Goal: Task Accomplishment & Management: Use online tool/utility

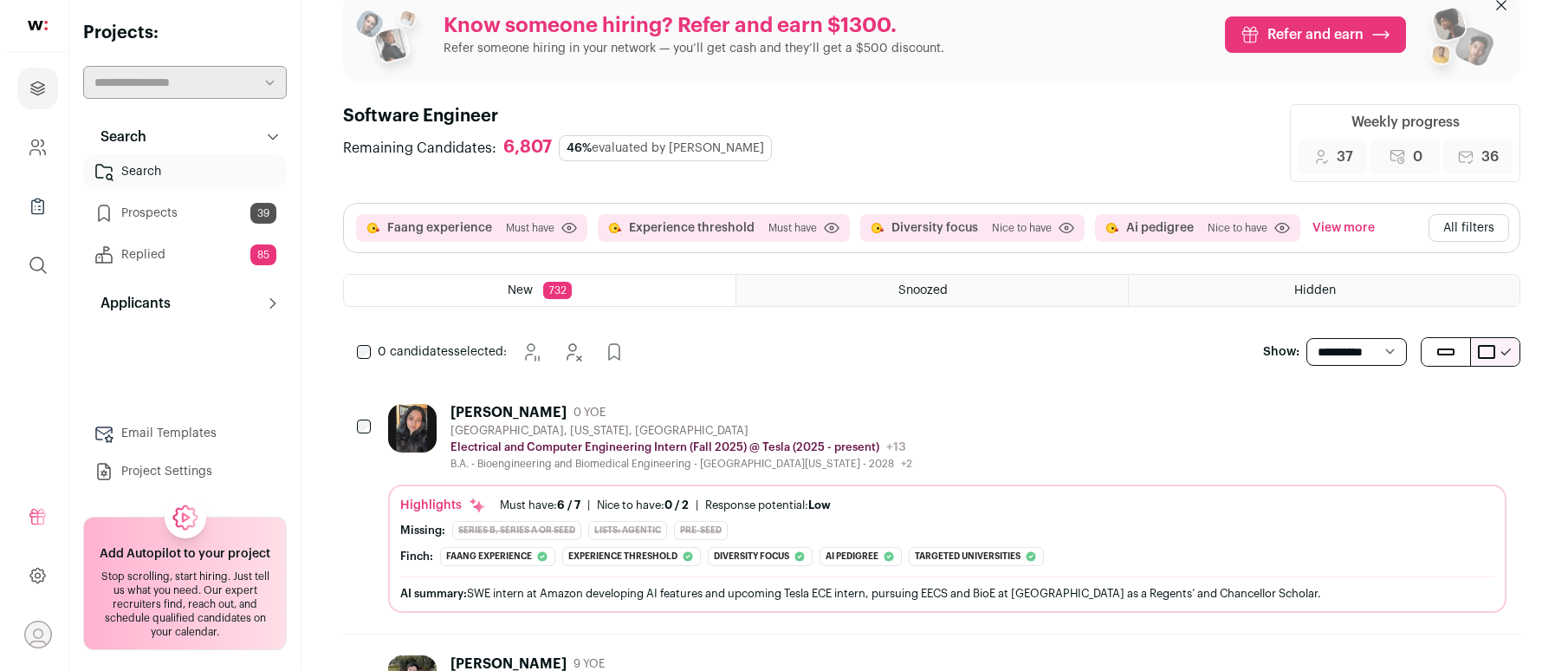
scroll to position [63, 0]
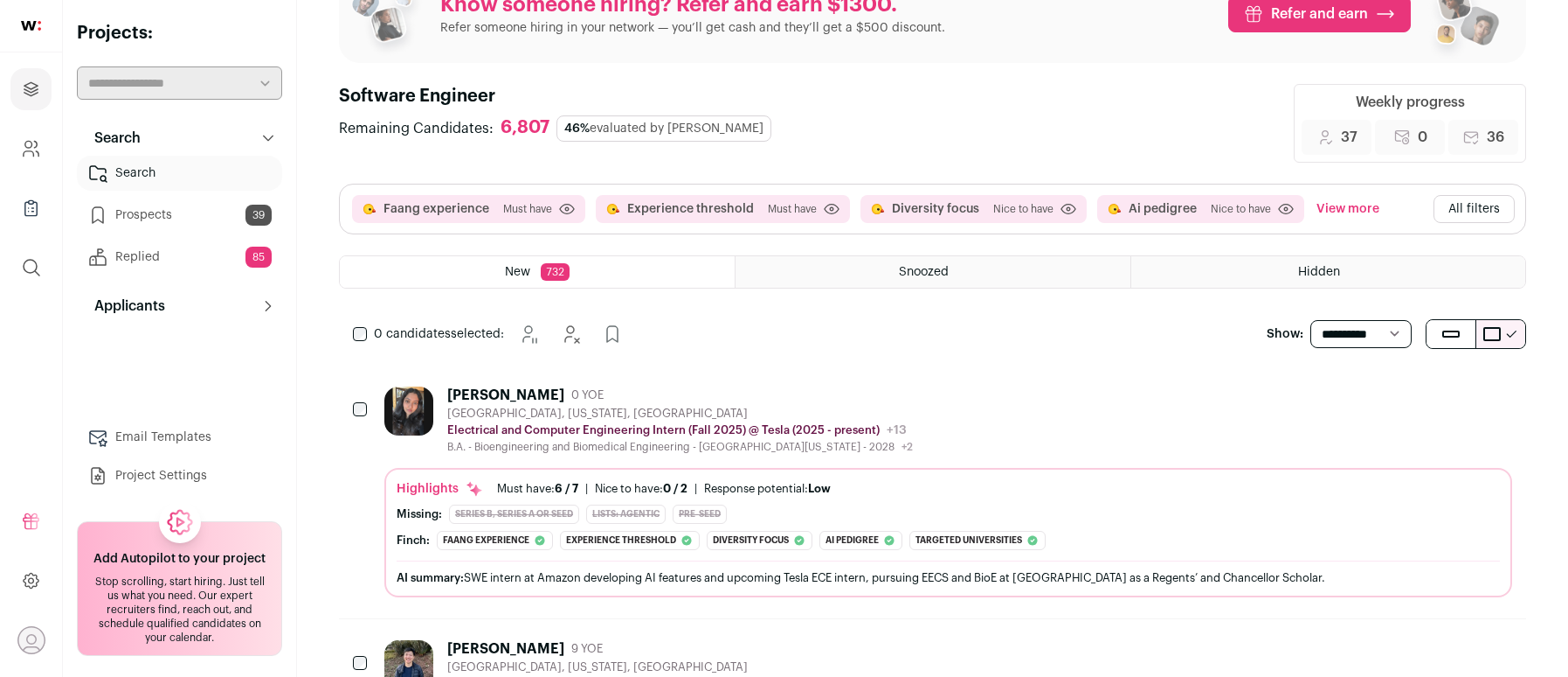
click at [622, 412] on div "[GEOGRAPHIC_DATA], [US_STATE], [GEOGRAPHIC_DATA]" at bounding box center [679, 413] width 465 height 14
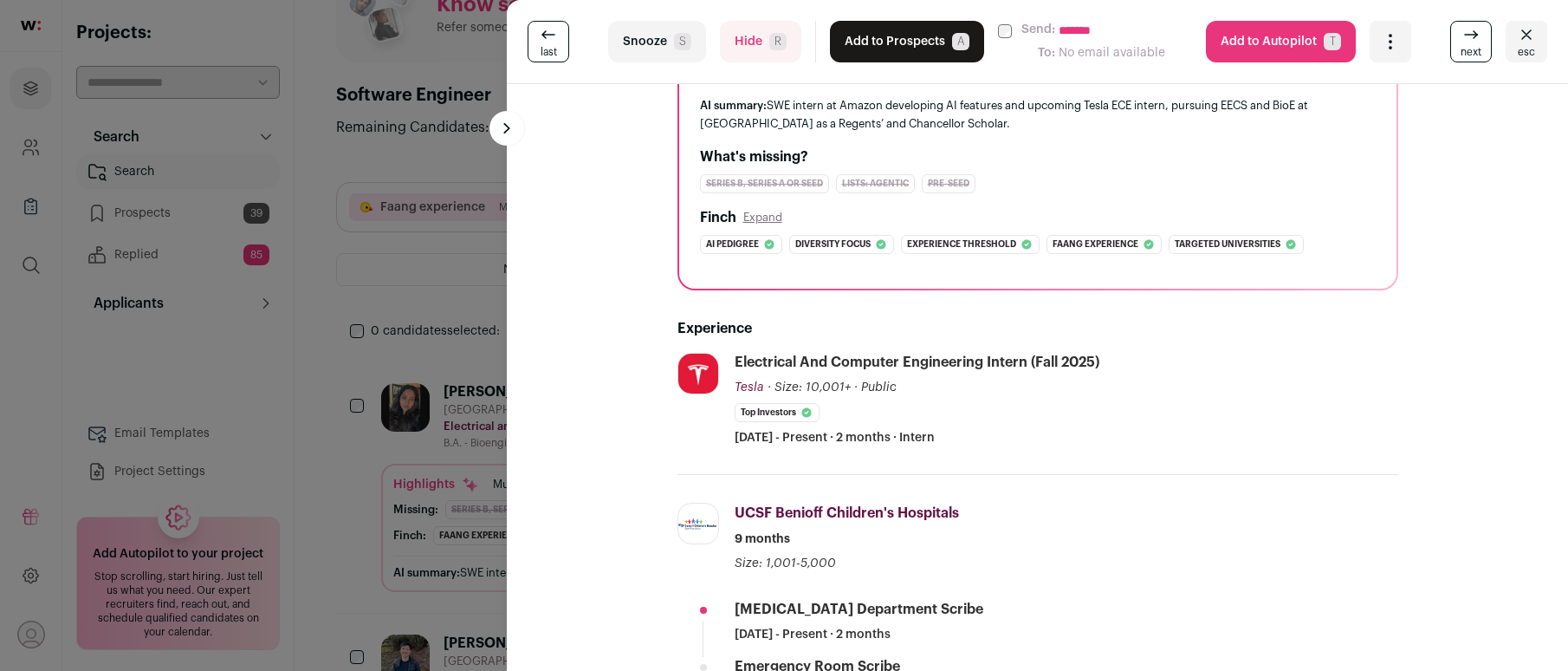
scroll to position [206, 0]
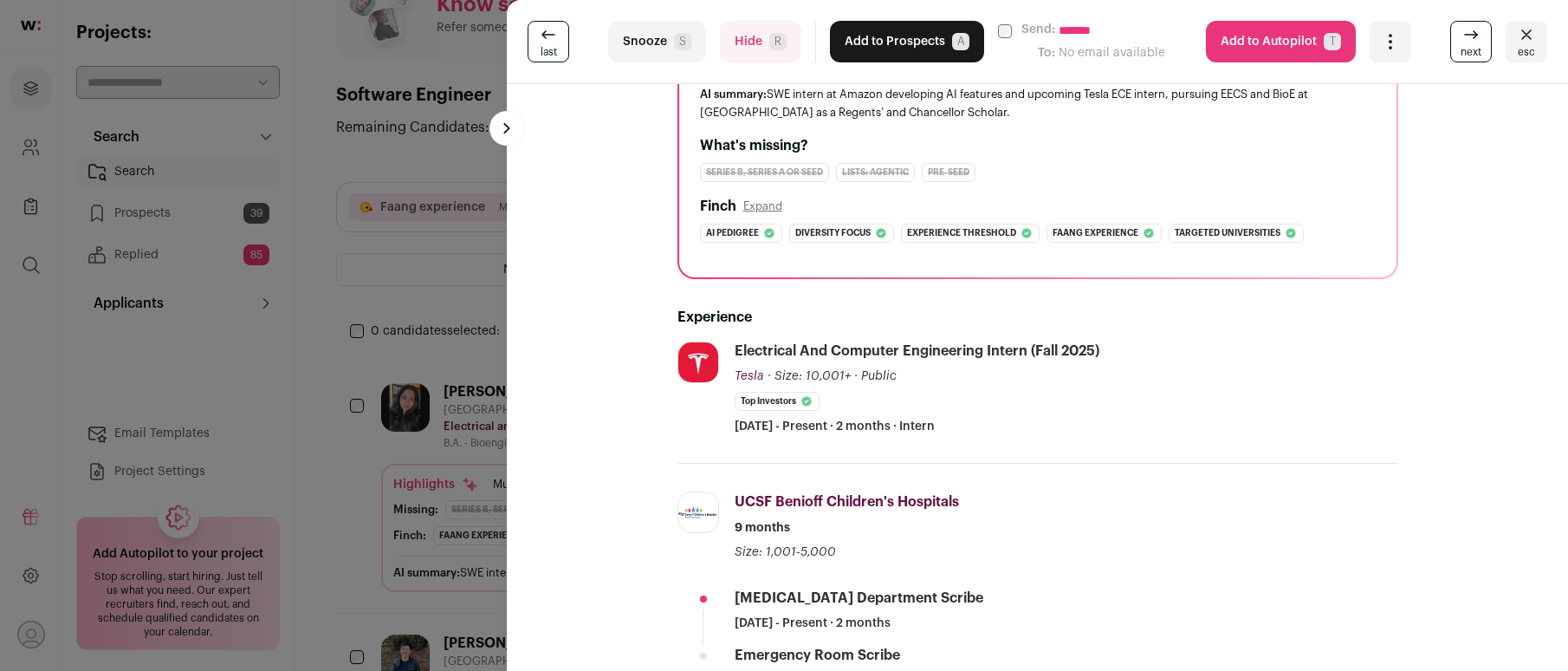
click at [752, 43] on button "Hide R" at bounding box center [761, 42] width 81 height 42
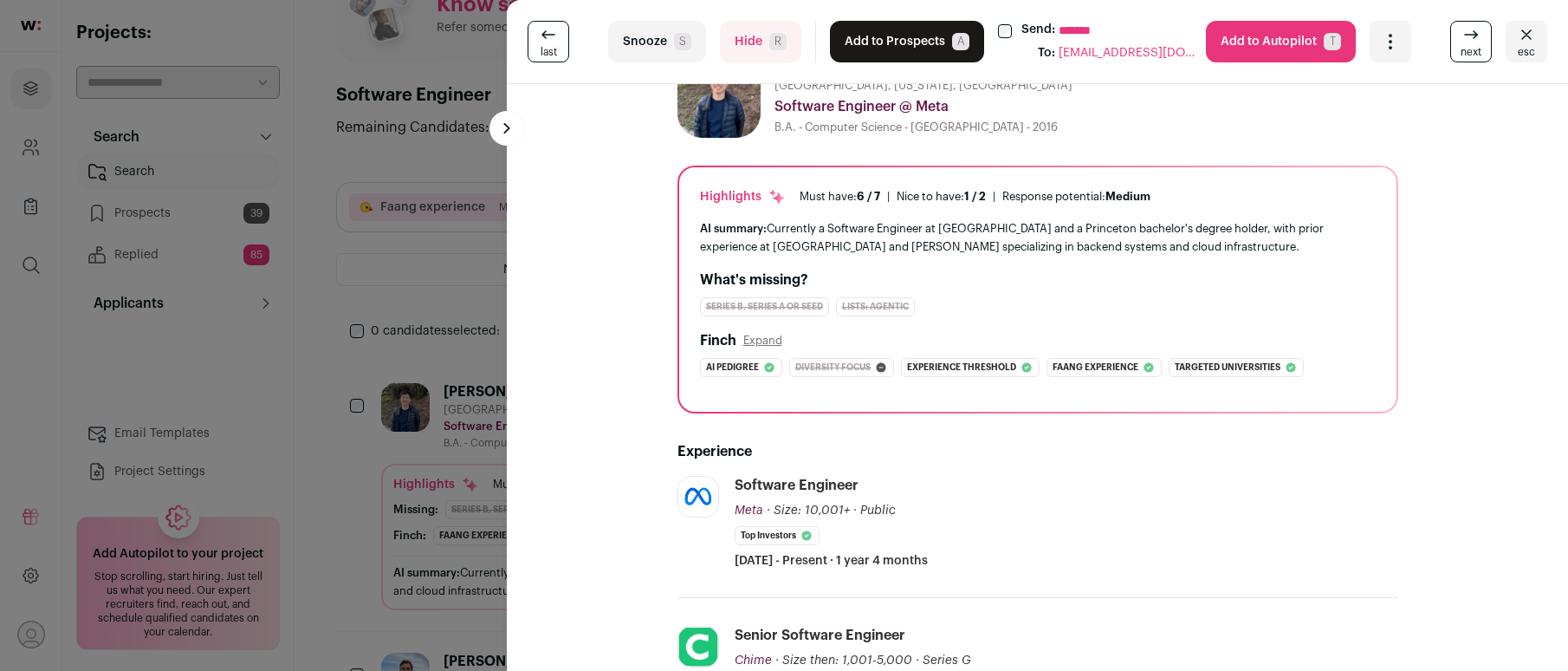
scroll to position [0, 0]
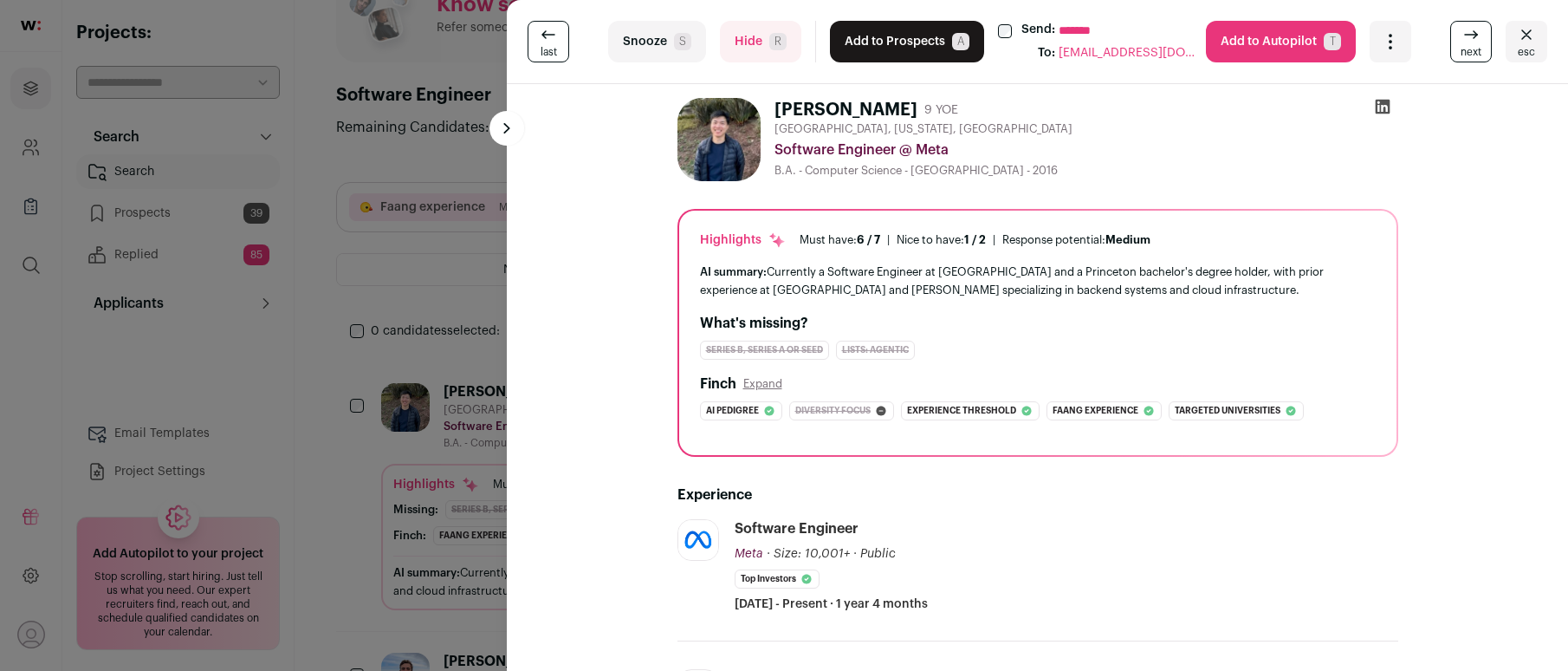
click at [887, 45] on button "Add to Prospects A" at bounding box center [907, 42] width 154 height 42
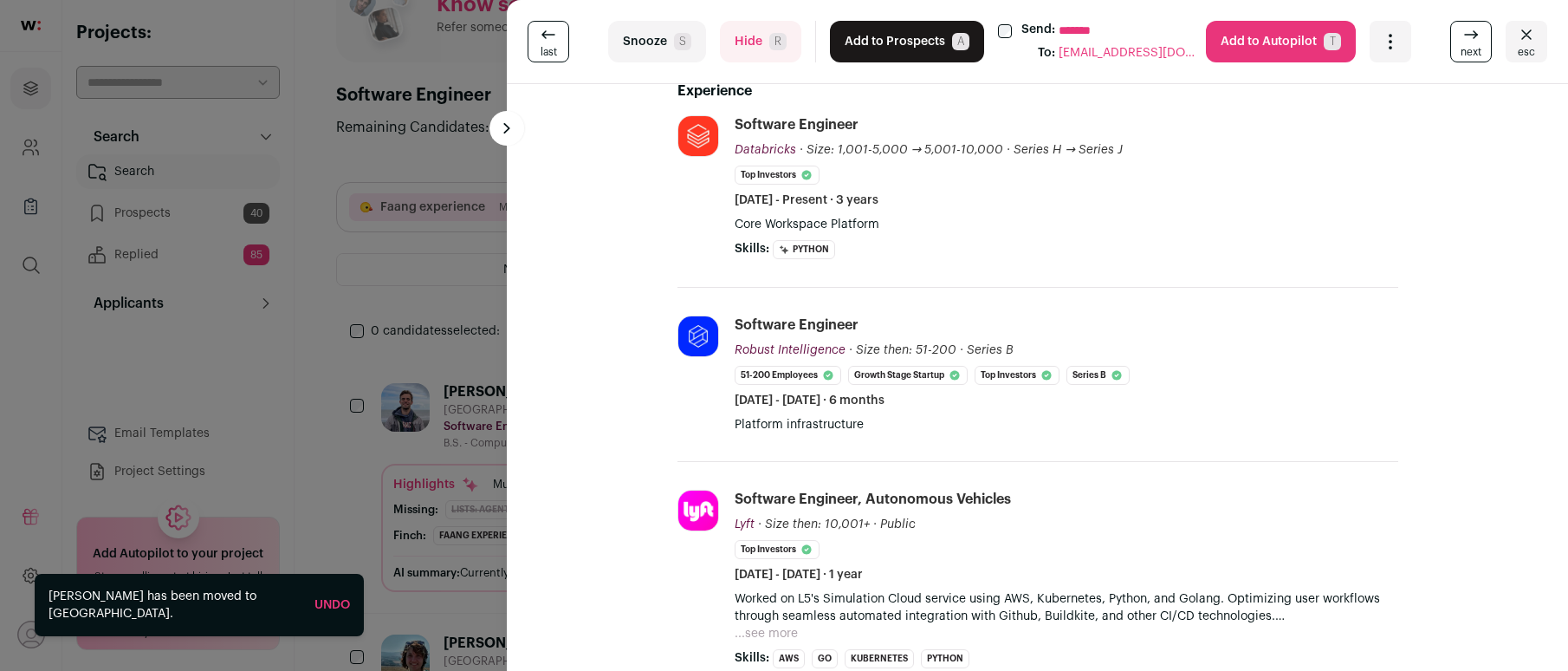
scroll to position [428, 0]
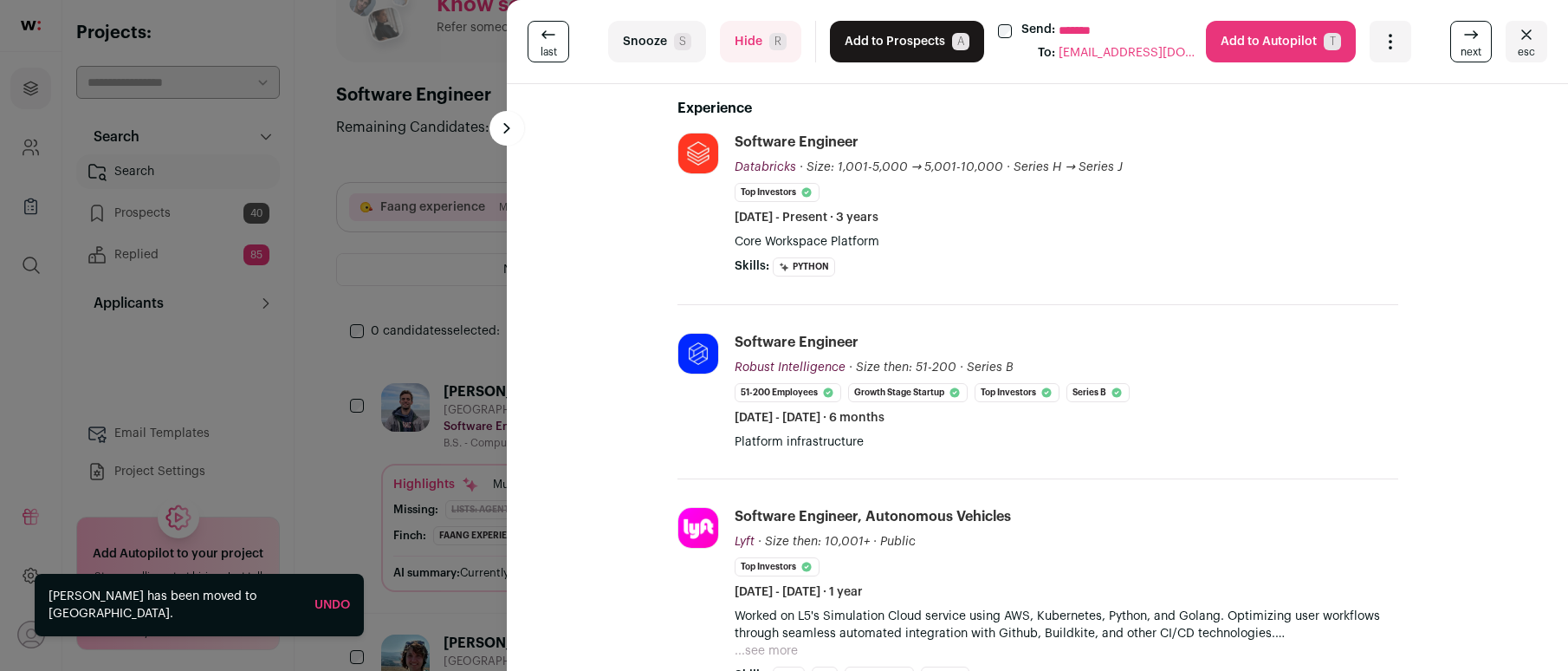
click at [899, 43] on button "Add to Prospects A" at bounding box center [907, 42] width 154 height 42
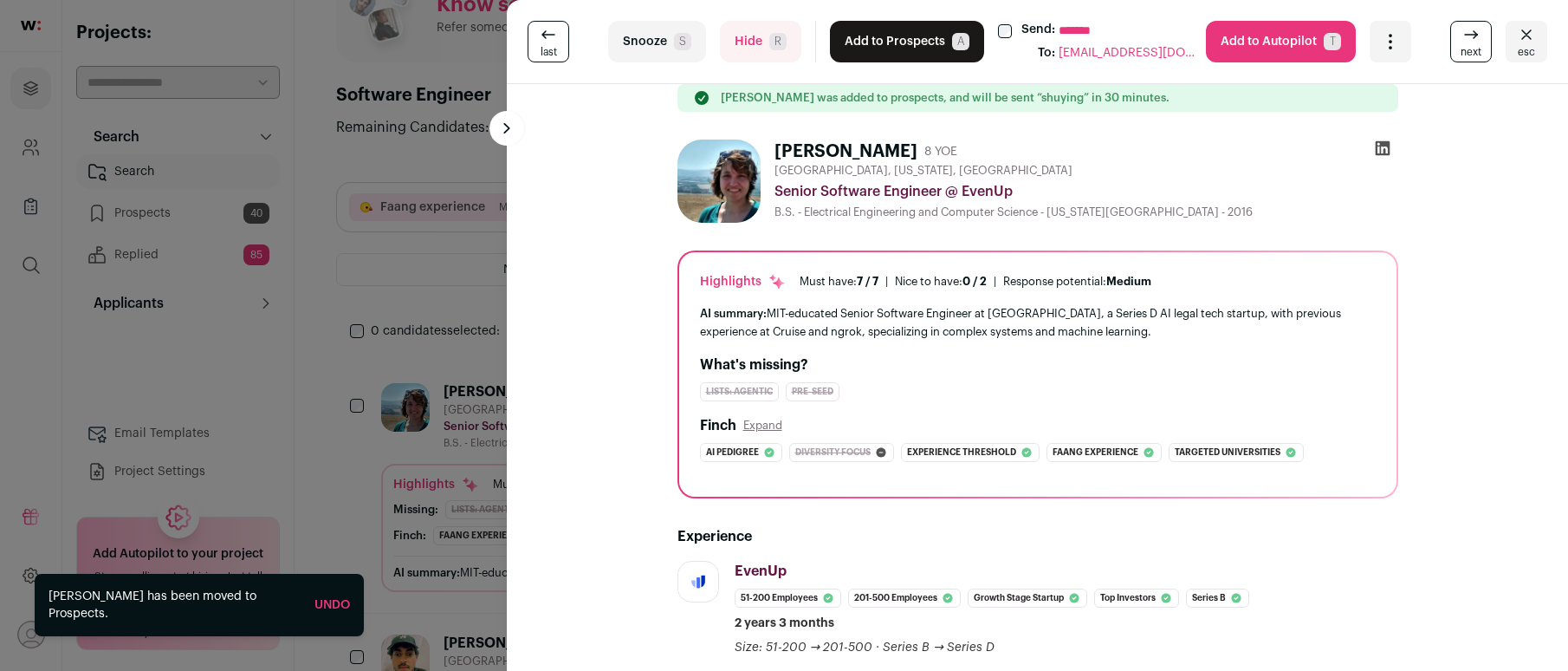
click at [884, 57] on button "Add to Prospects A" at bounding box center [907, 42] width 154 height 42
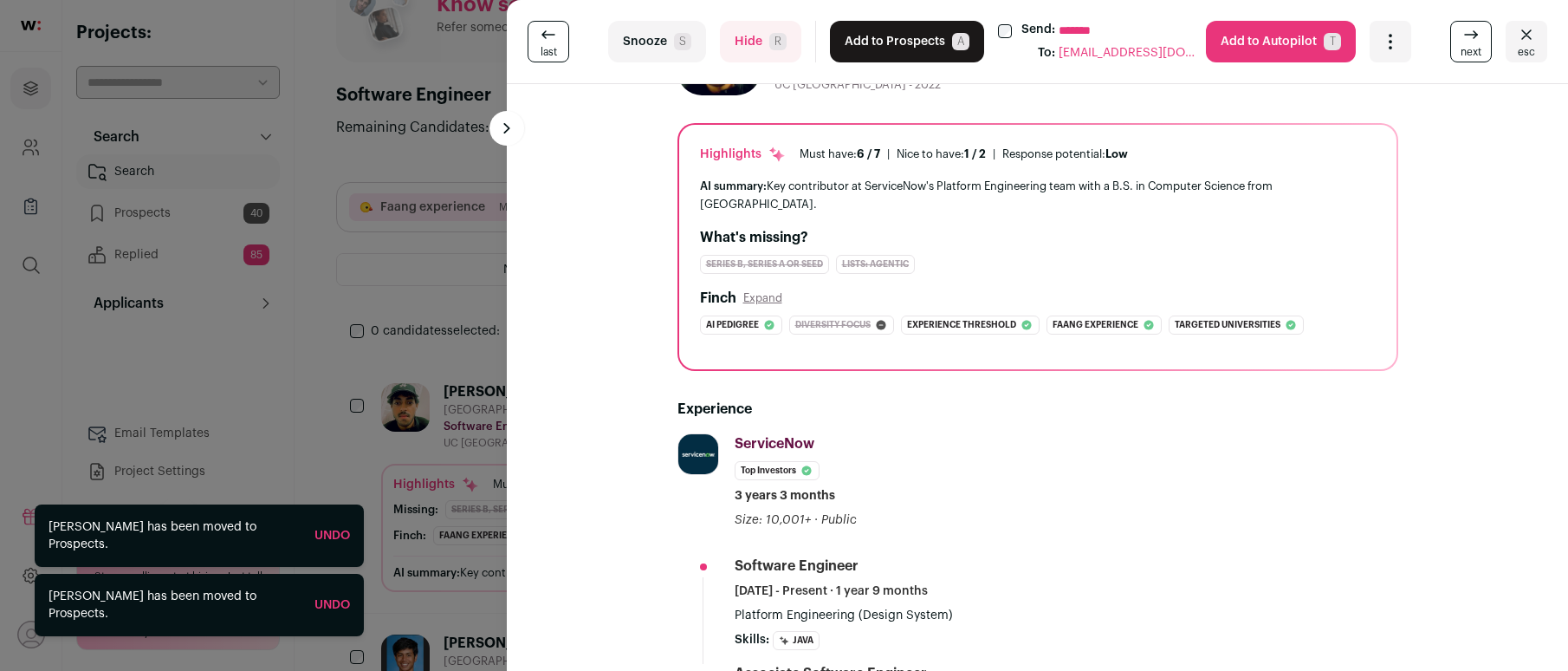
scroll to position [106, 0]
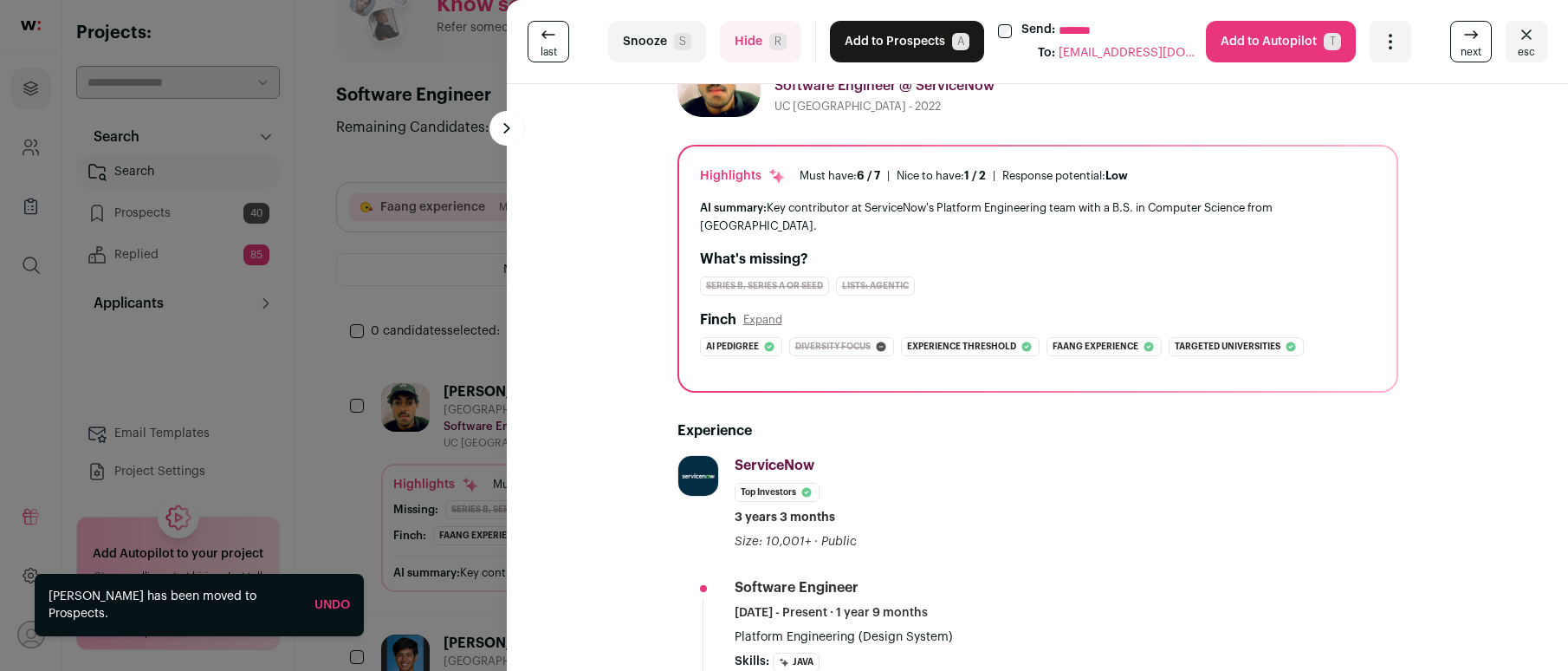
click at [724, 35] on button "Hide R" at bounding box center [761, 42] width 81 height 42
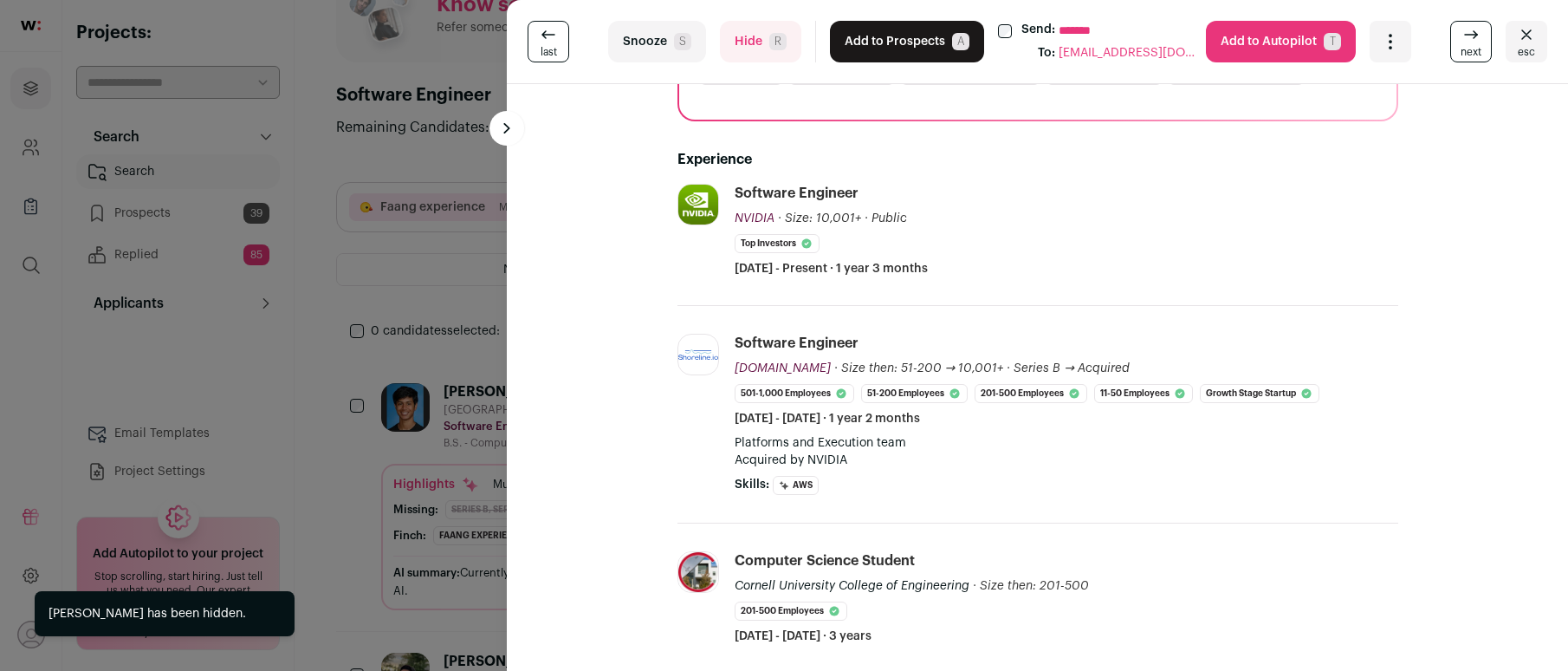
scroll to position [288, 0]
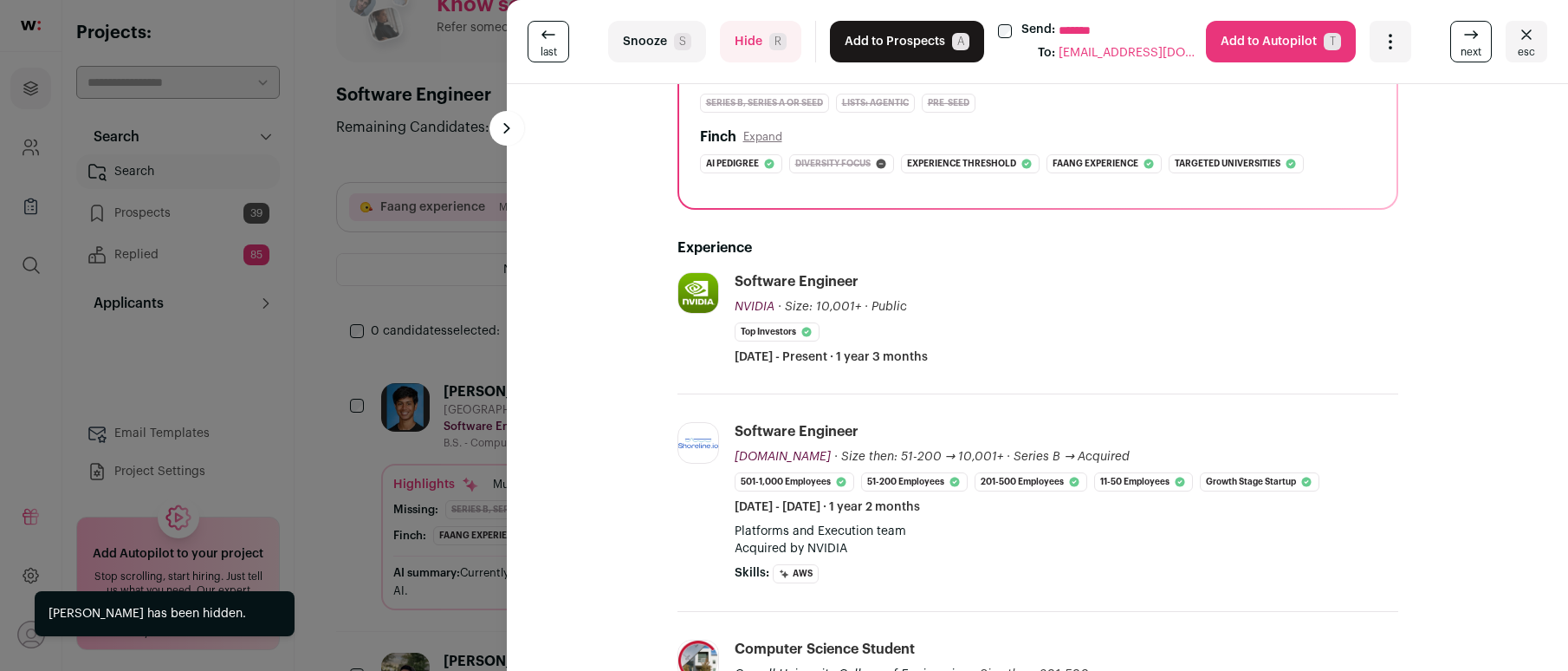
click at [867, 37] on button "Add to Prospects A" at bounding box center [907, 42] width 154 height 42
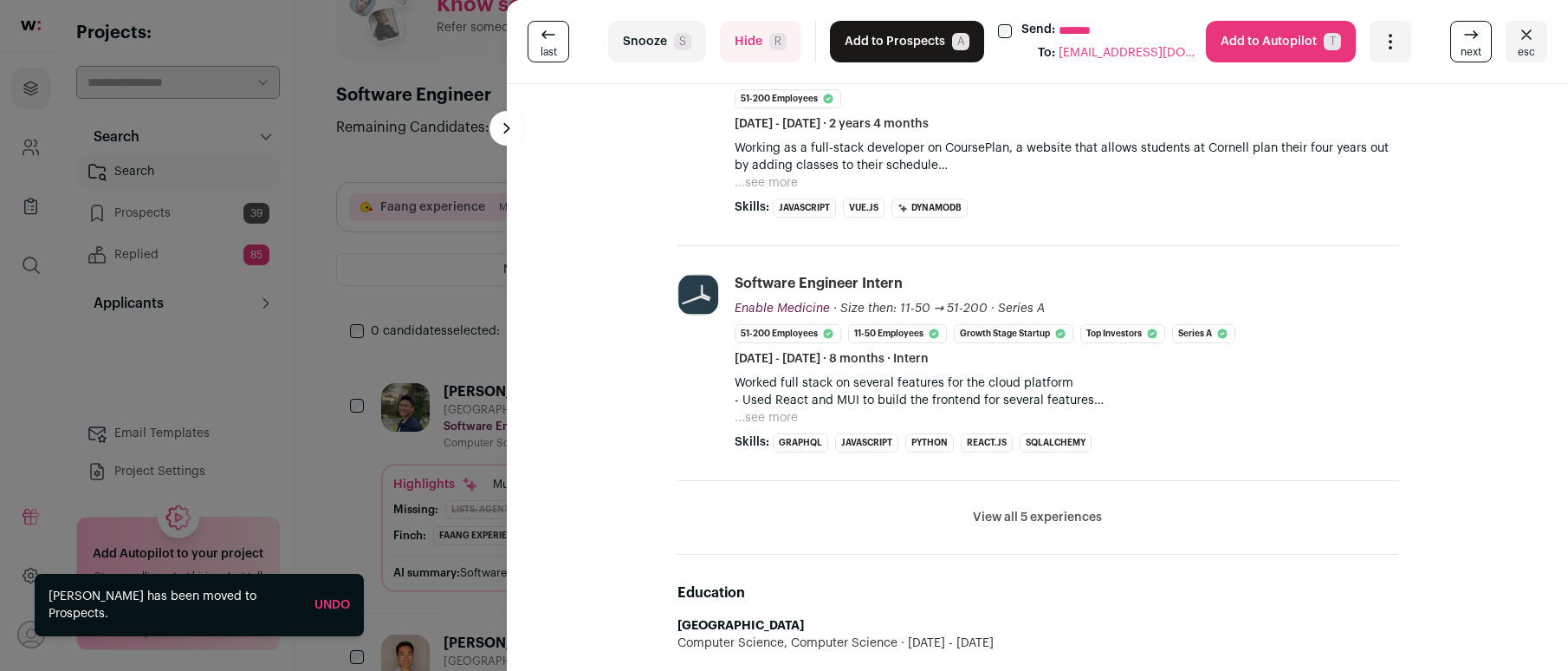
scroll to position [789, 0]
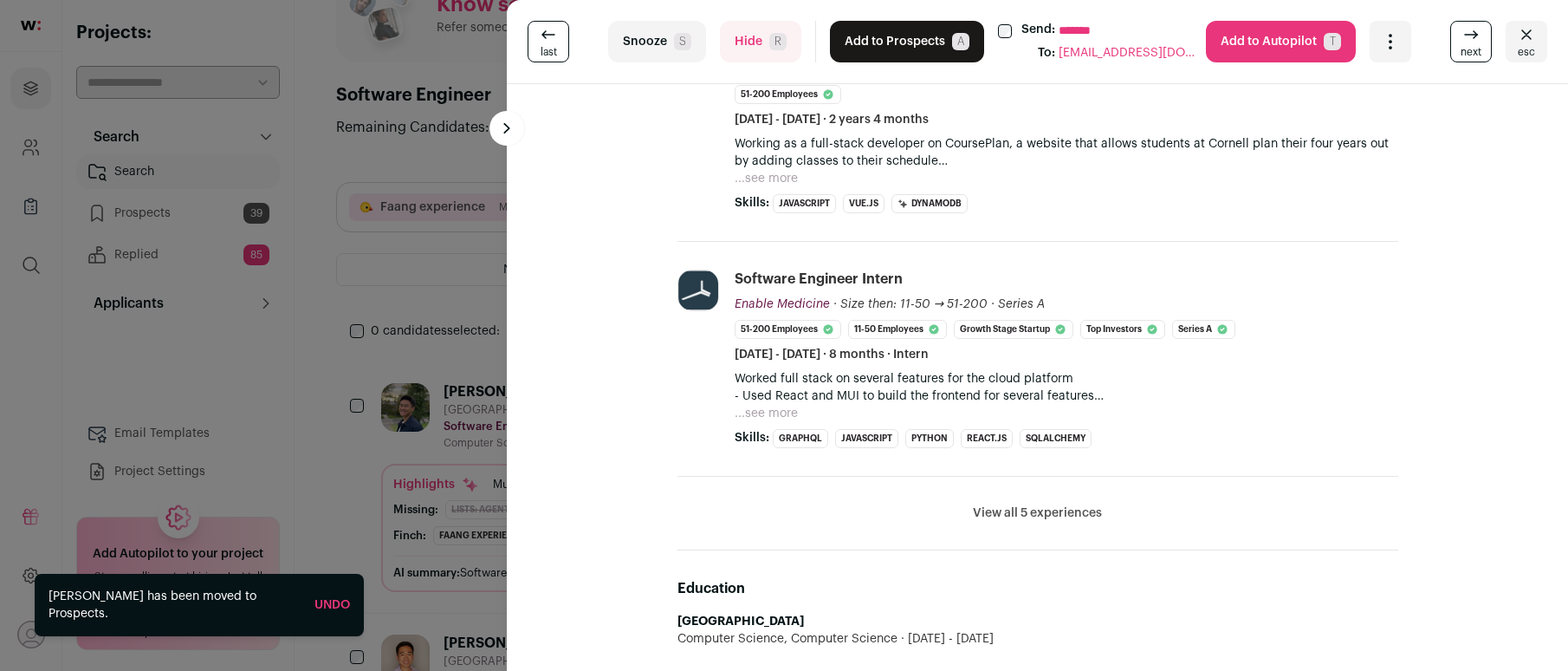
click at [747, 37] on button "Hide R" at bounding box center [761, 42] width 81 height 42
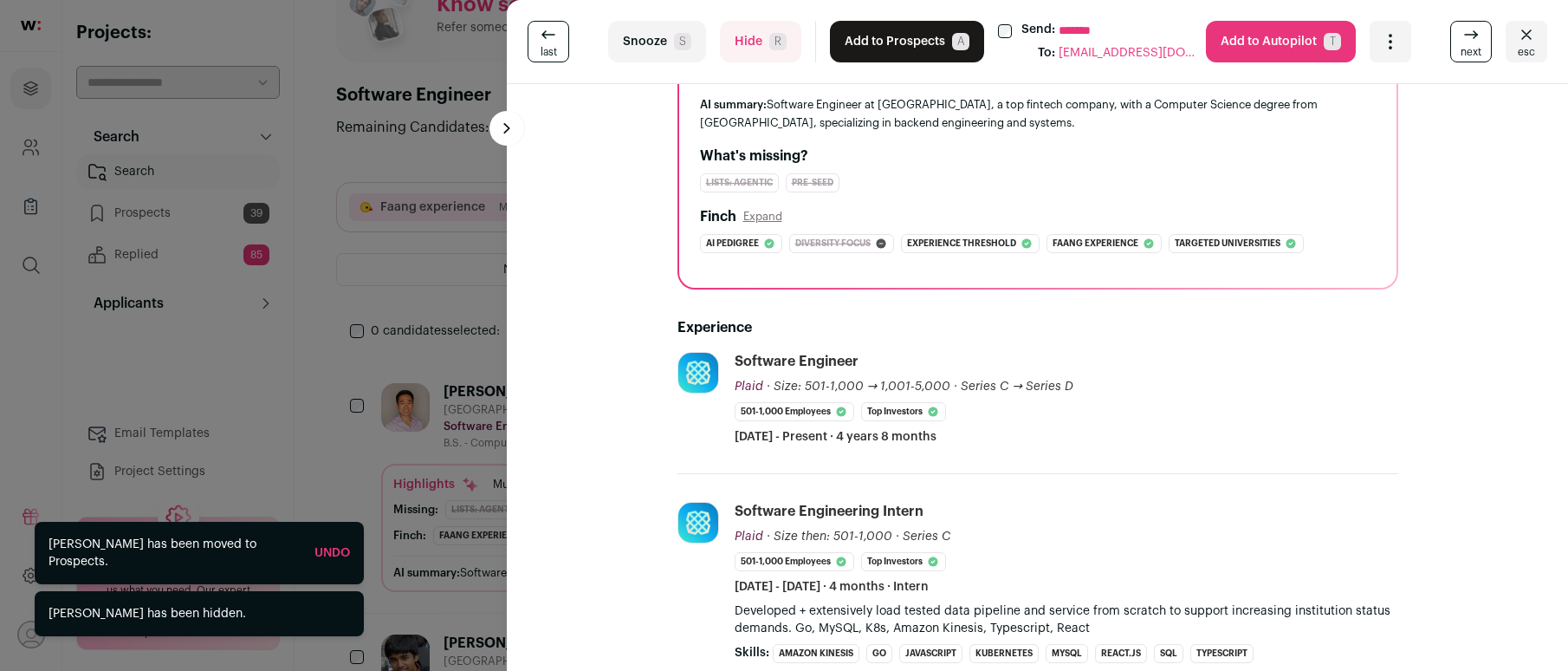
scroll to position [208, 0]
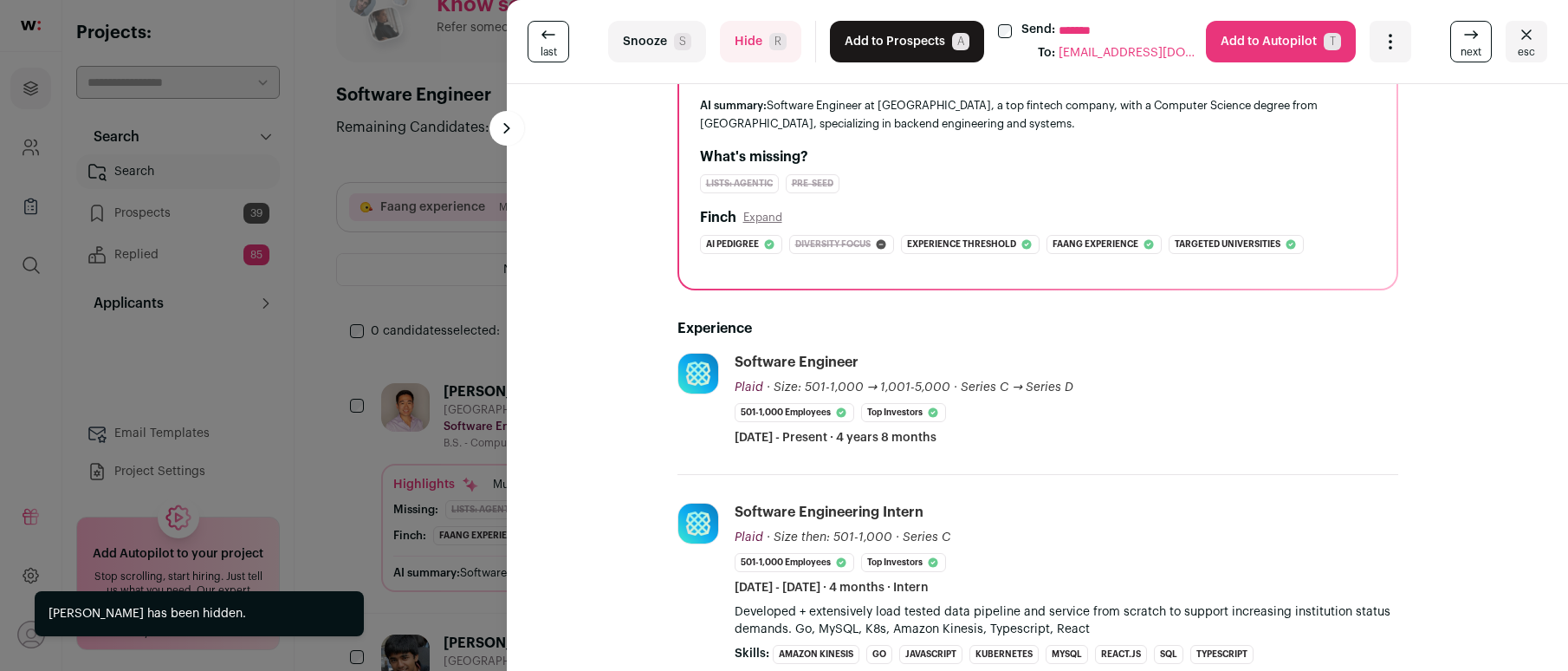
click at [879, 30] on button "Add to Prospects A" at bounding box center [907, 42] width 154 height 42
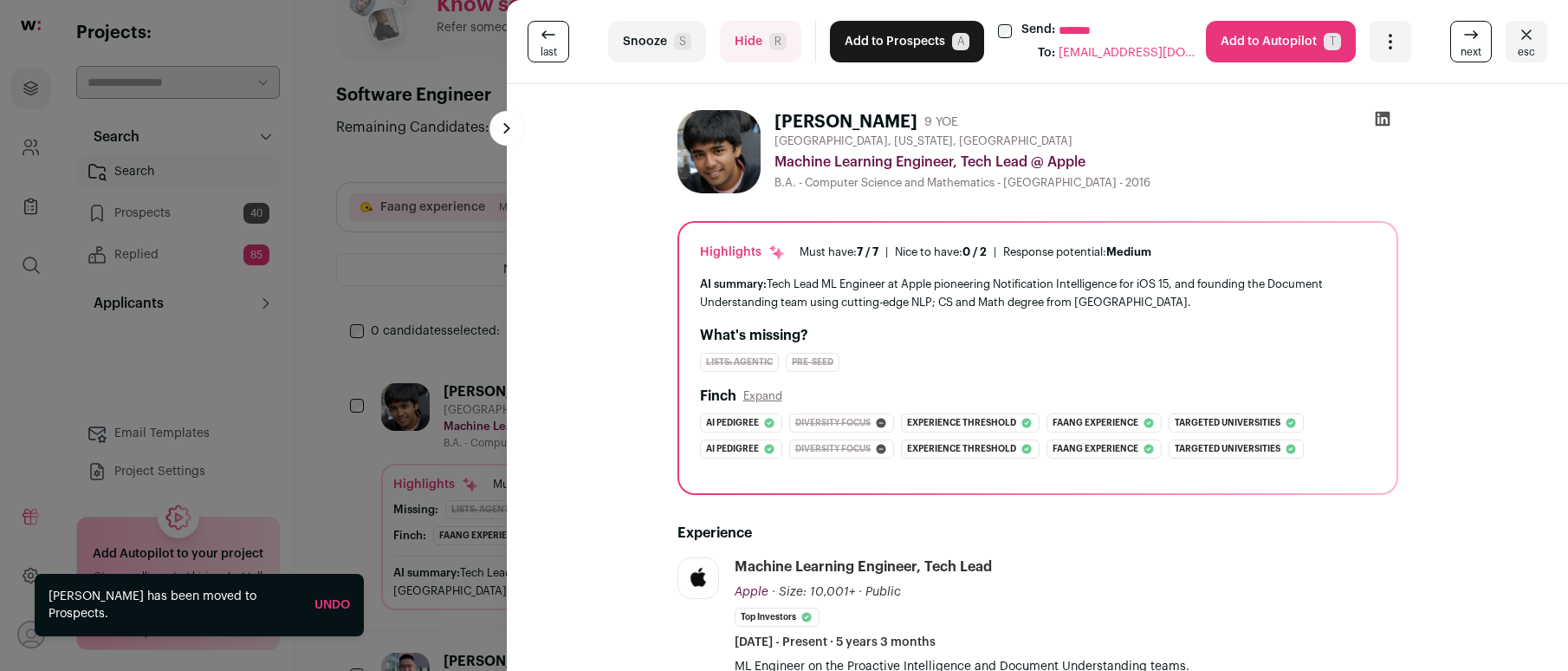
scroll to position [0, 0]
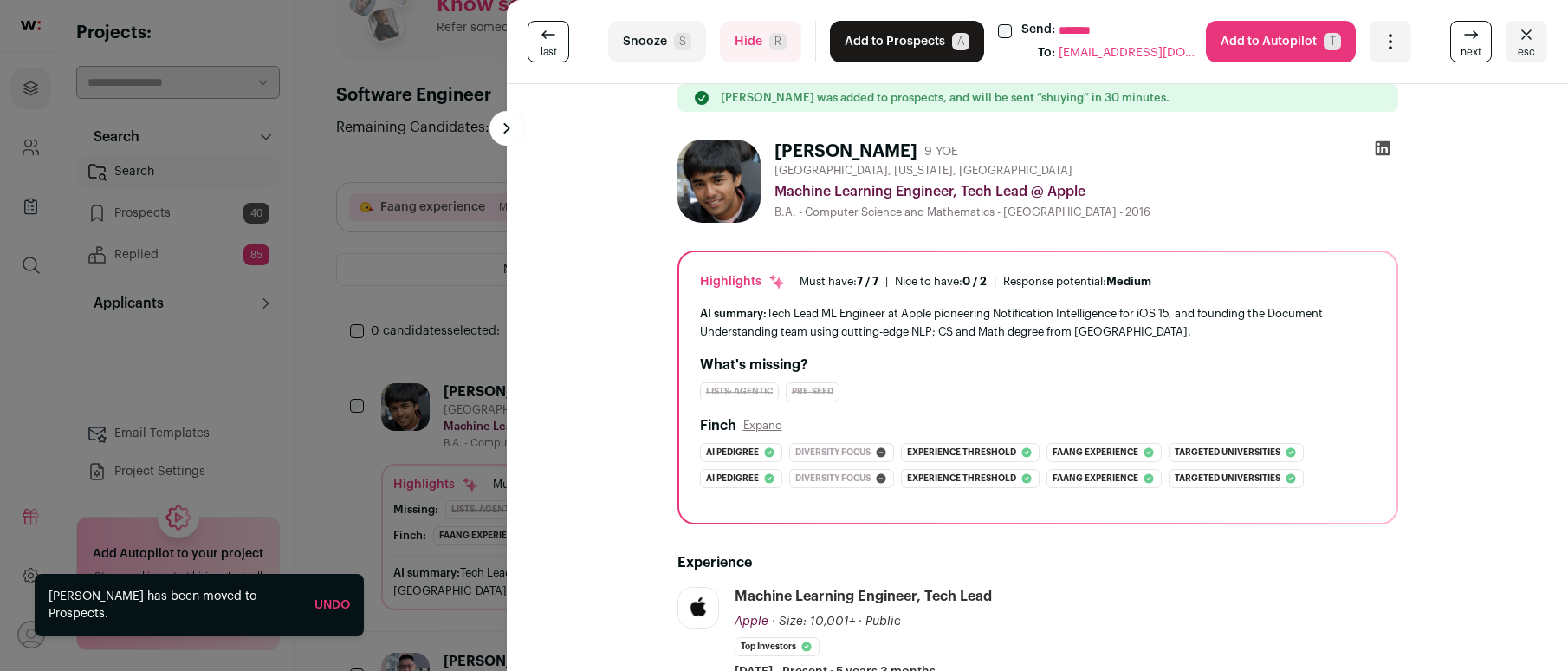
click at [854, 35] on button "Add to Prospects A" at bounding box center [907, 42] width 154 height 42
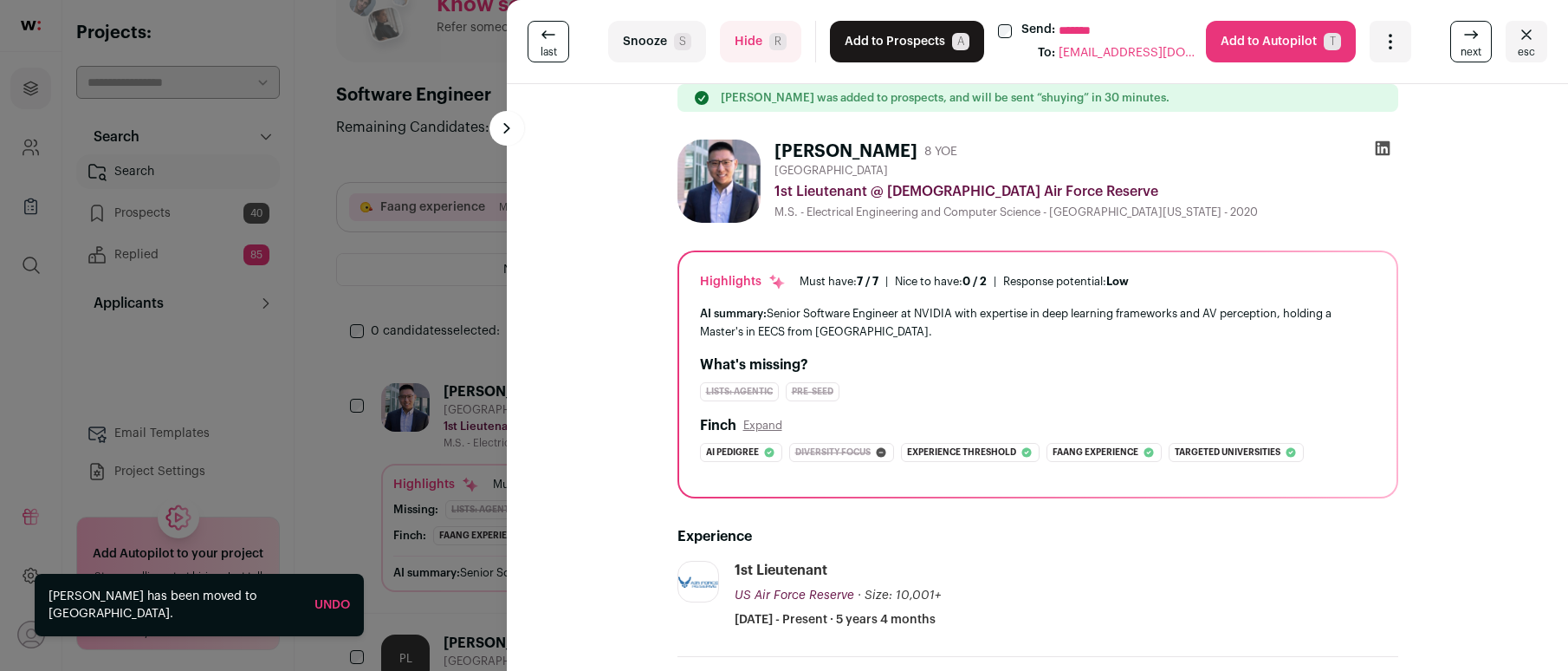
click at [730, 38] on button "Hide R" at bounding box center [761, 42] width 81 height 42
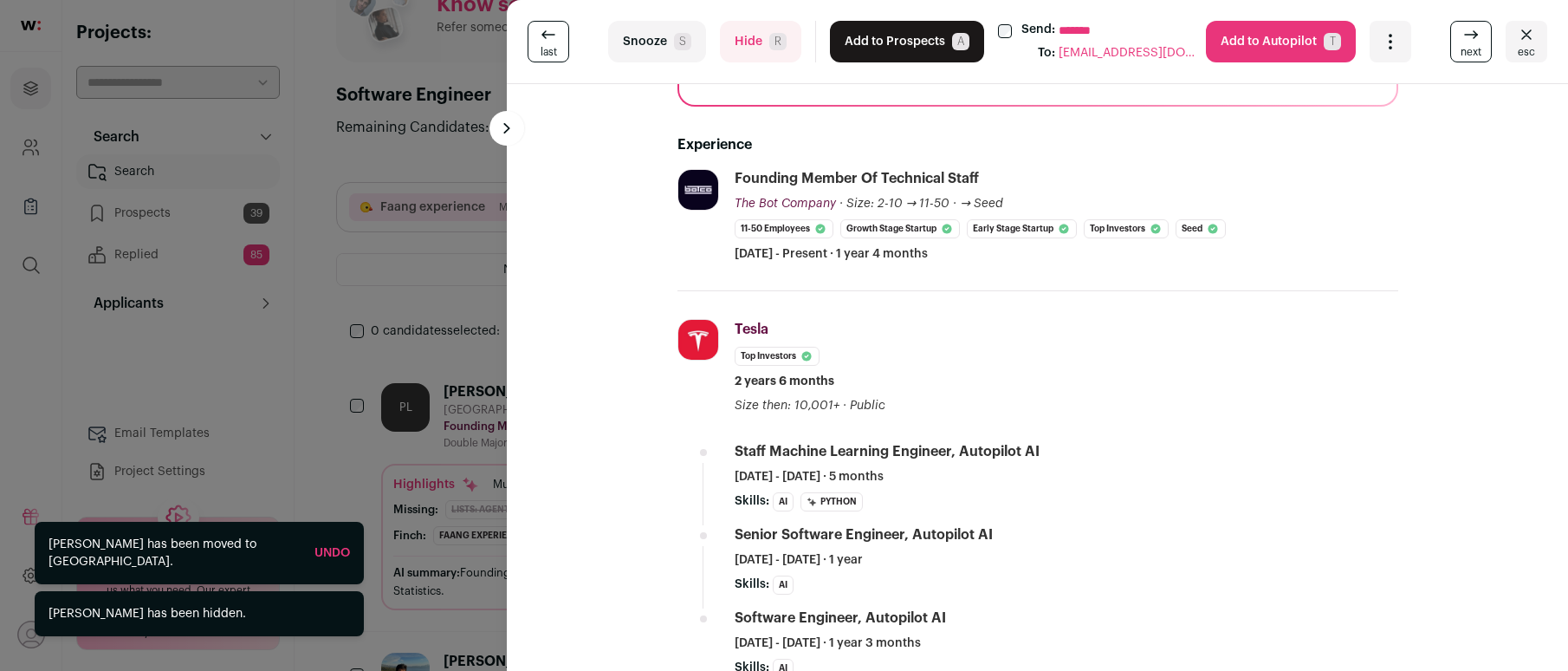
scroll to position [167, 0]
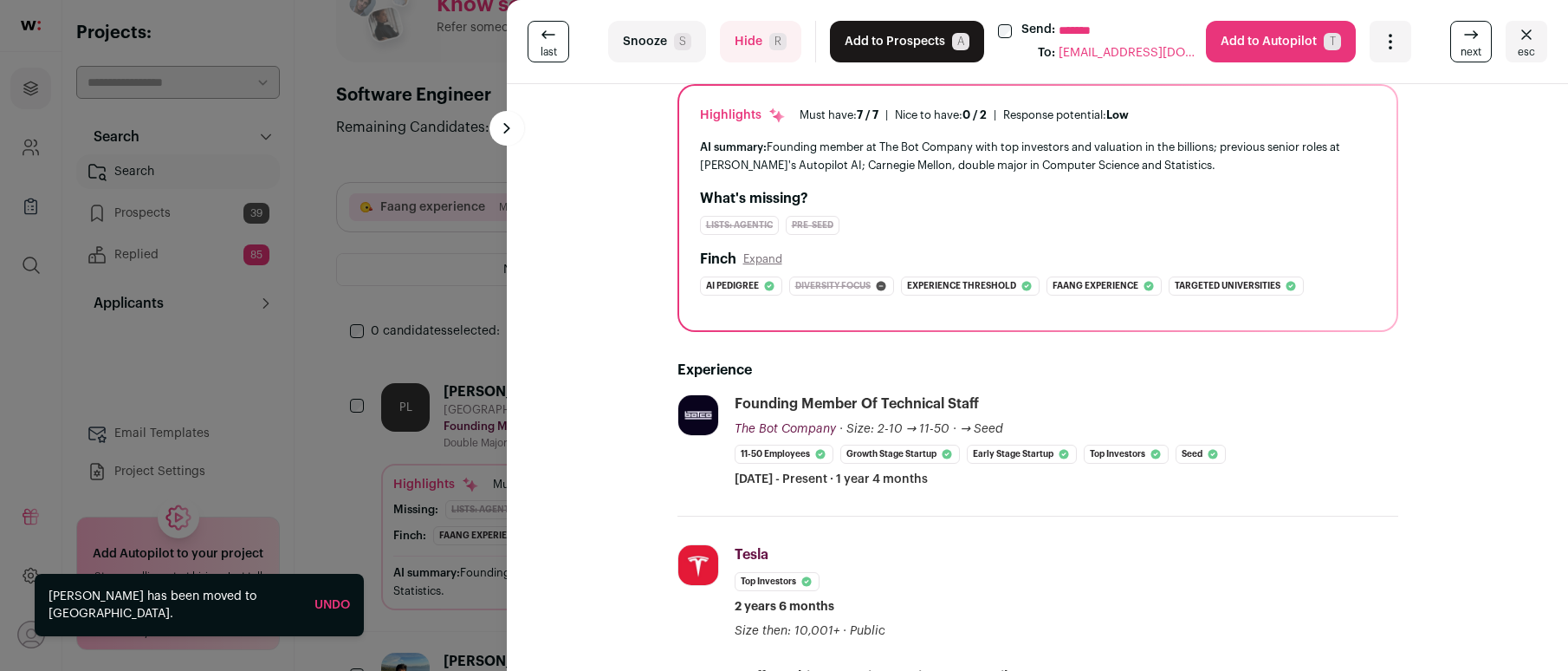
click at [869, 35] on button "Add to Prospects A" at bounding box center [907, 42] width 154 height 42
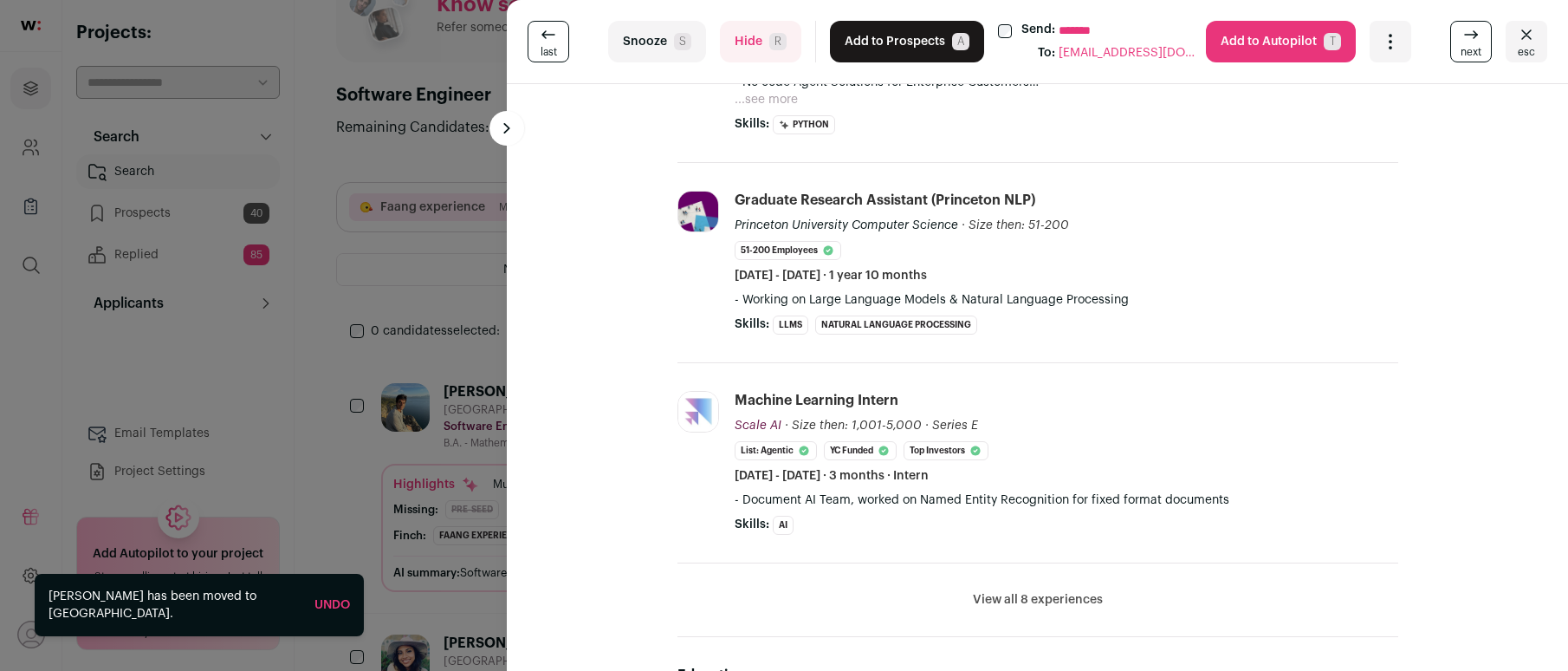
scroll to position [42, 0]
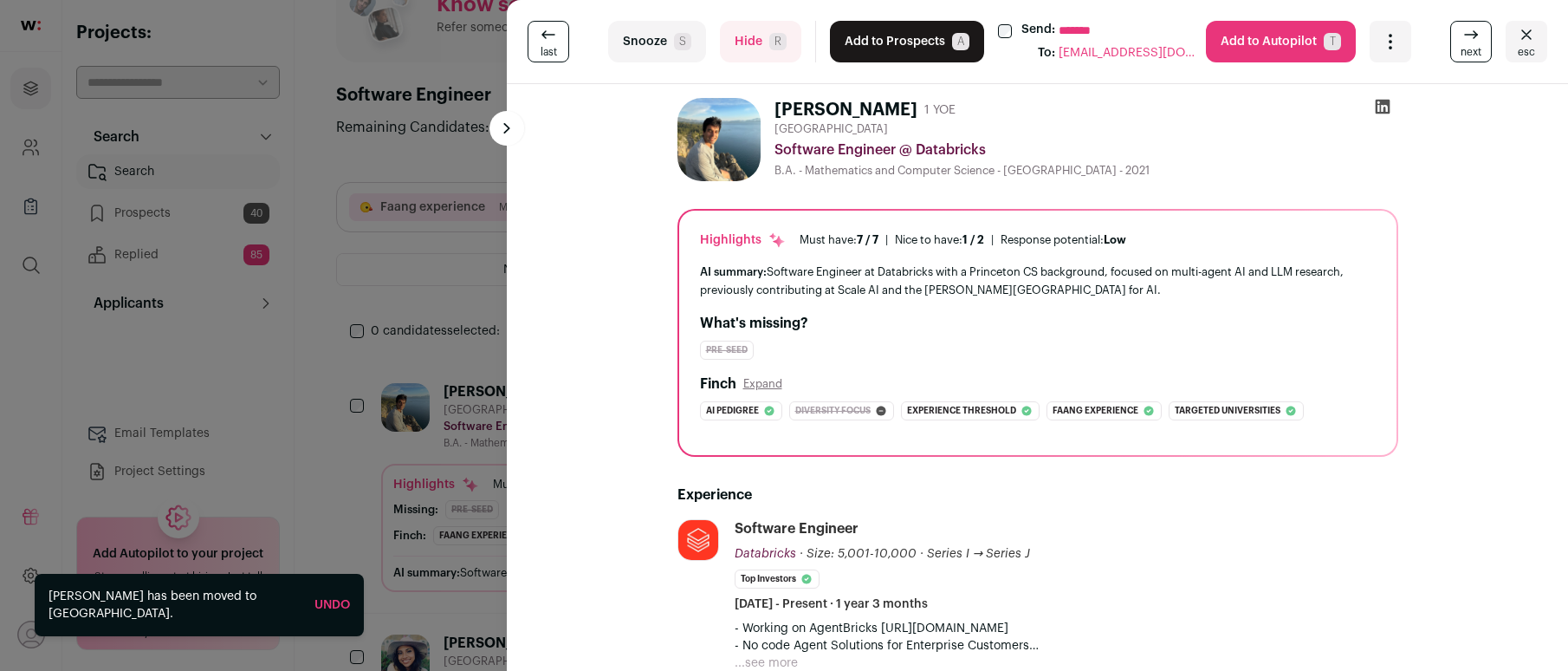
click at [868, 37] on button "Add to Prospects A" at bounding box center [907, 42] width 154 height 42
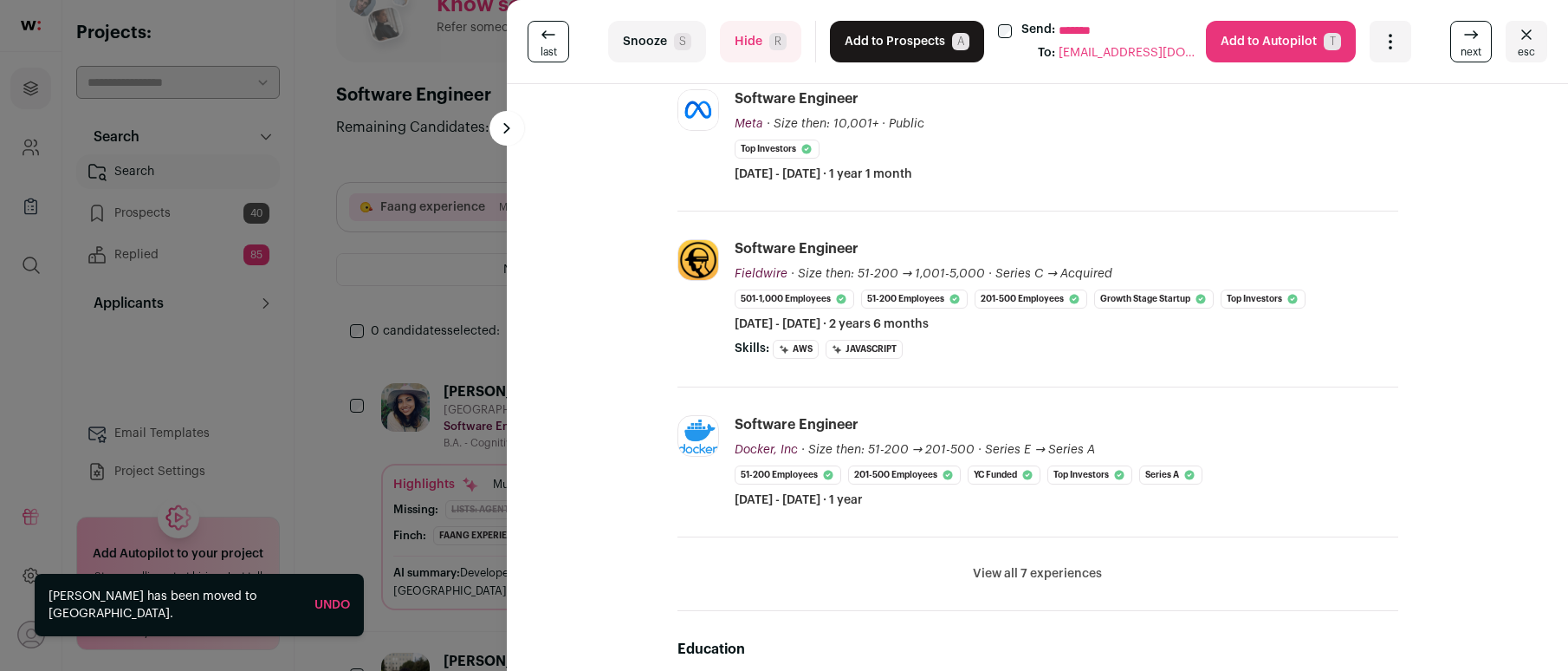
scroll to position [580, 0]
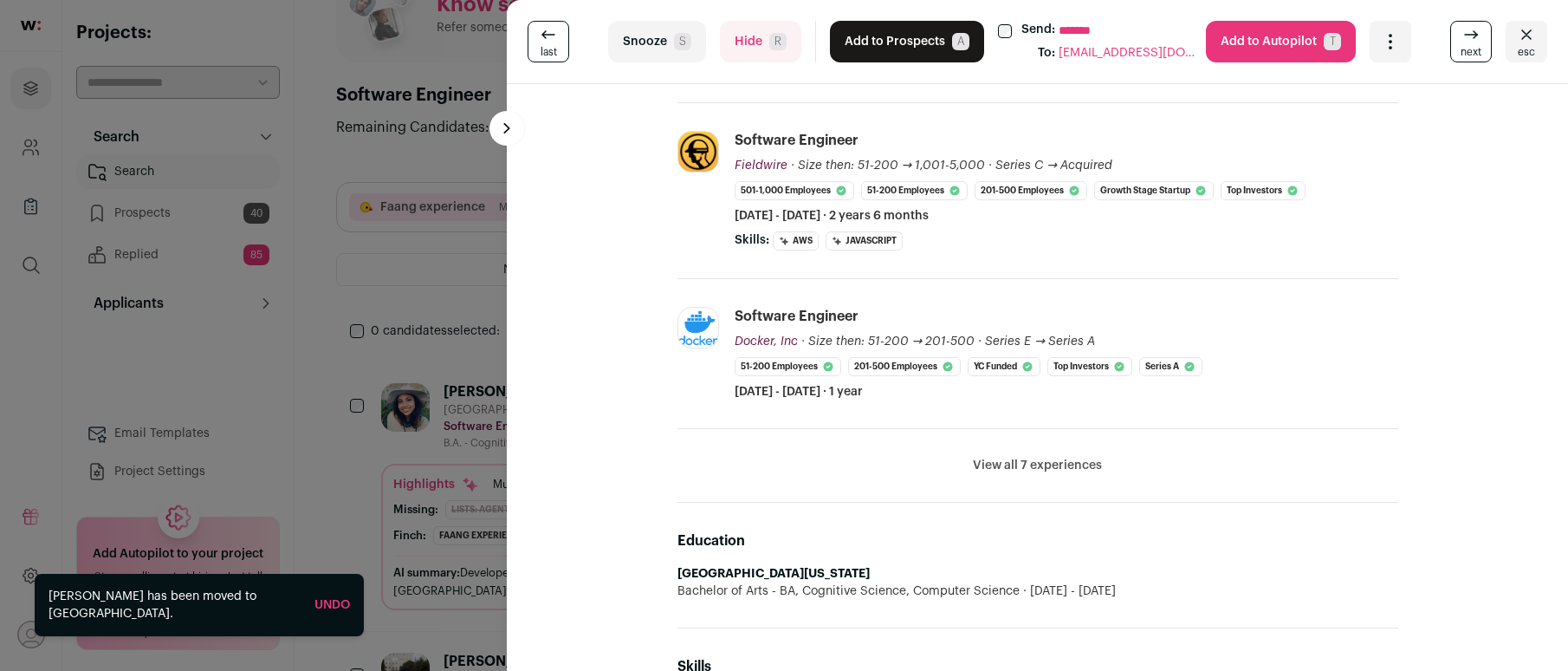
click at [784, 42] on button "Hide R" at bounding box center [761, 42] width 81 height 42
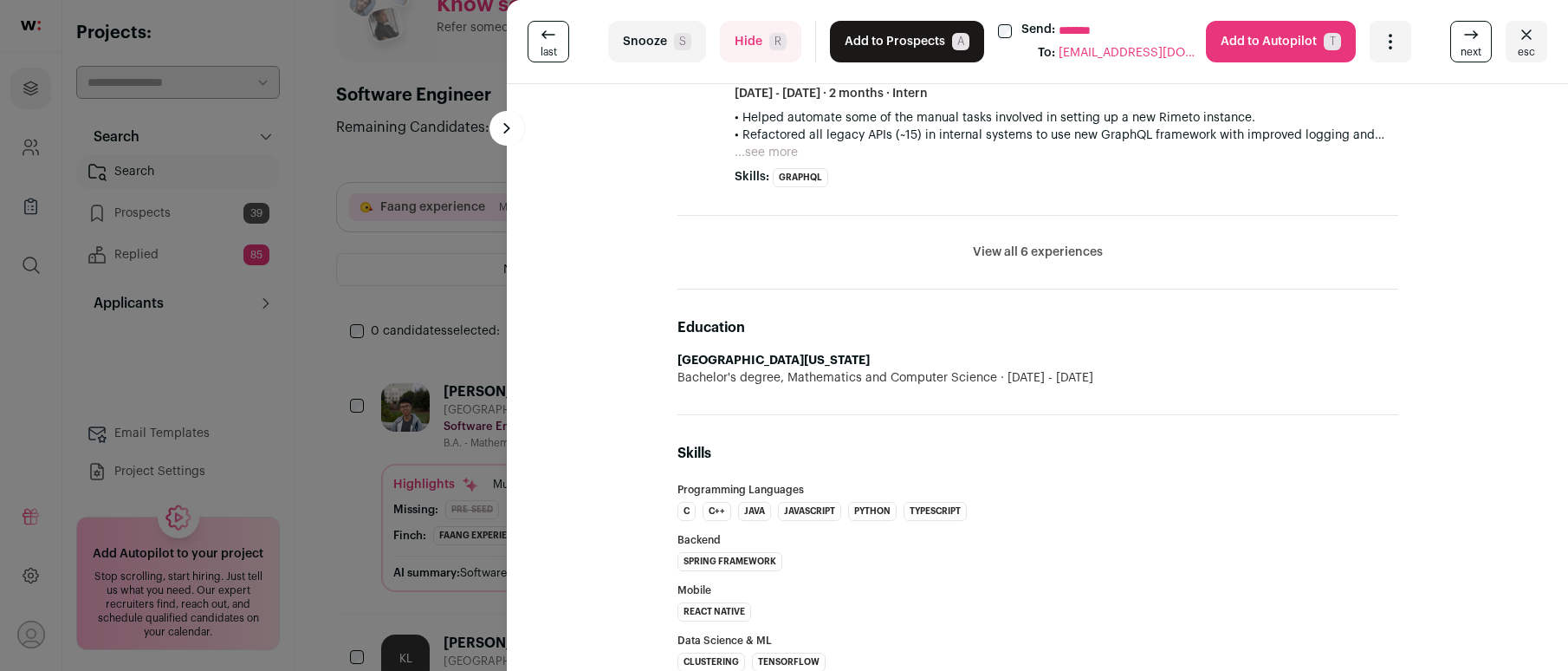
scroll to position [0, 0]
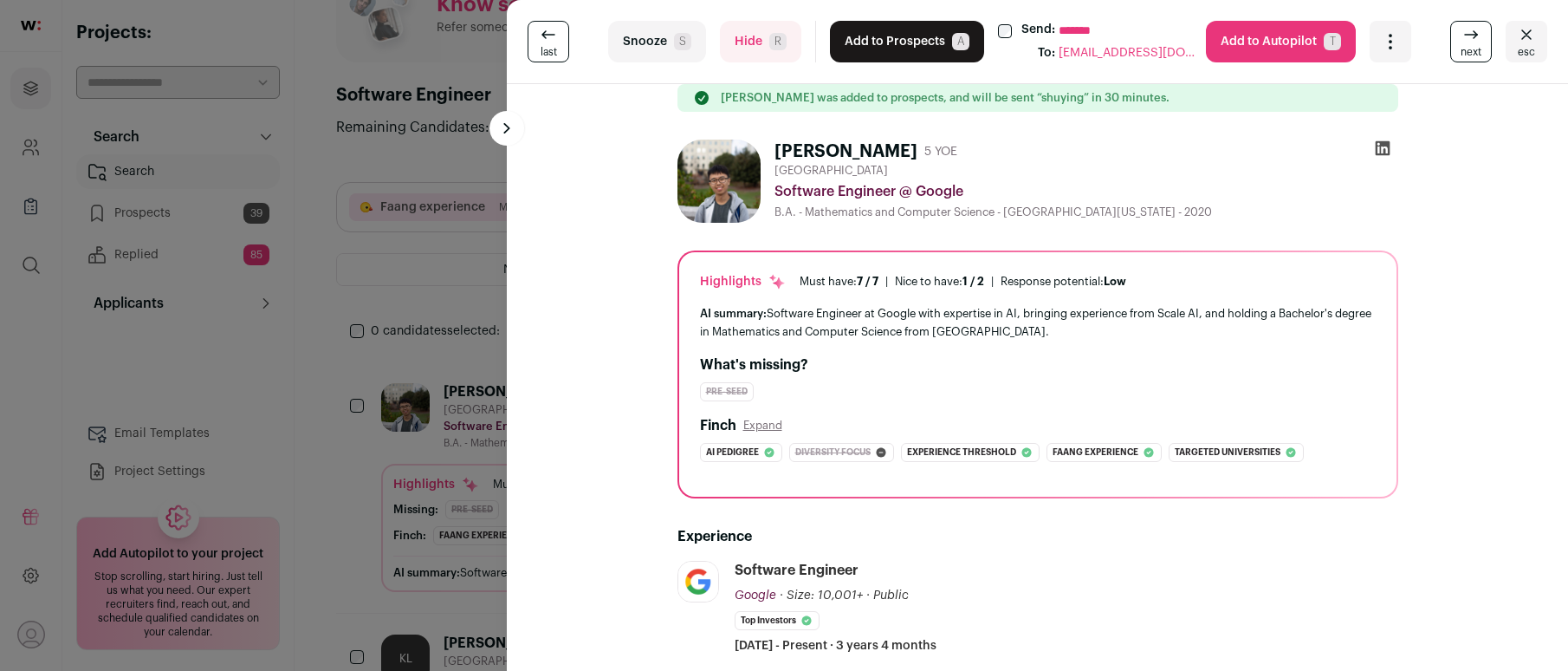
click at [744, 33] on button "Hide R" at bounding box center [761, 42] width 81 height 42
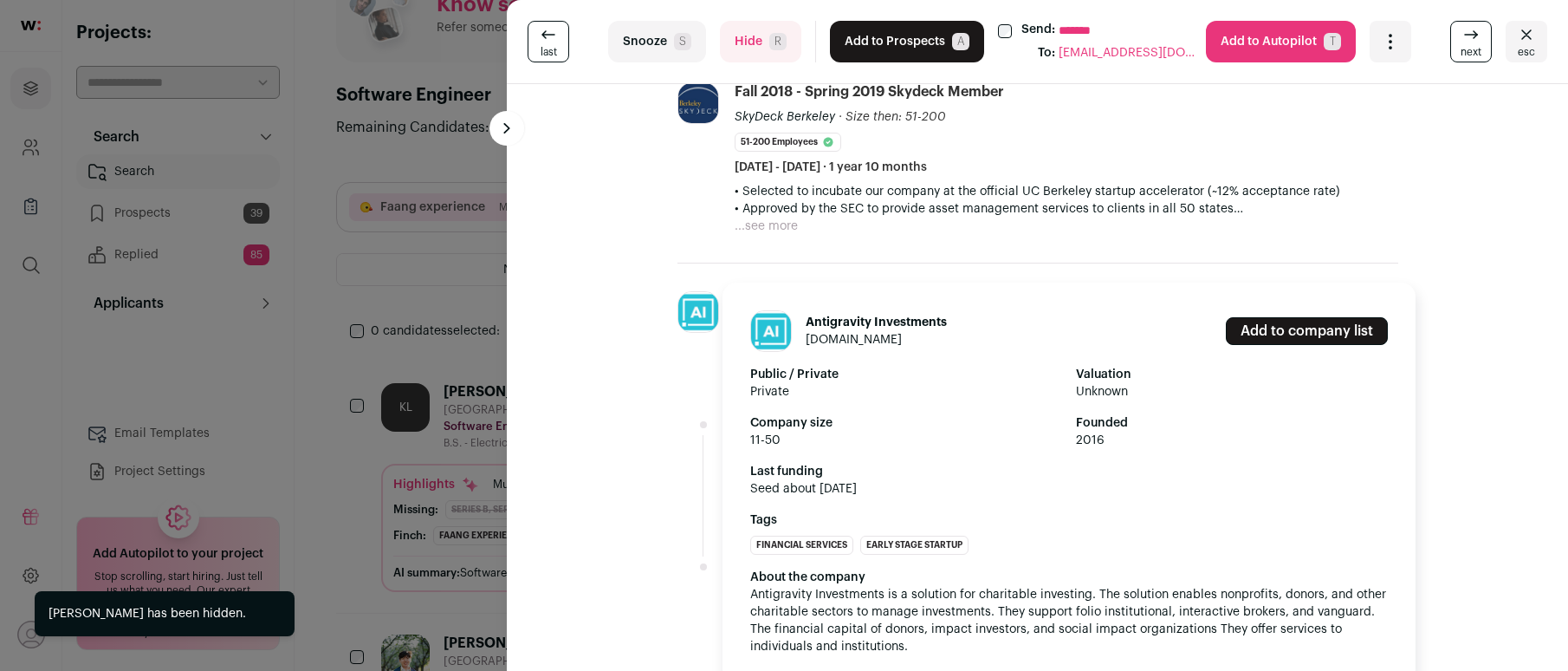
scroll to position [754, 0]
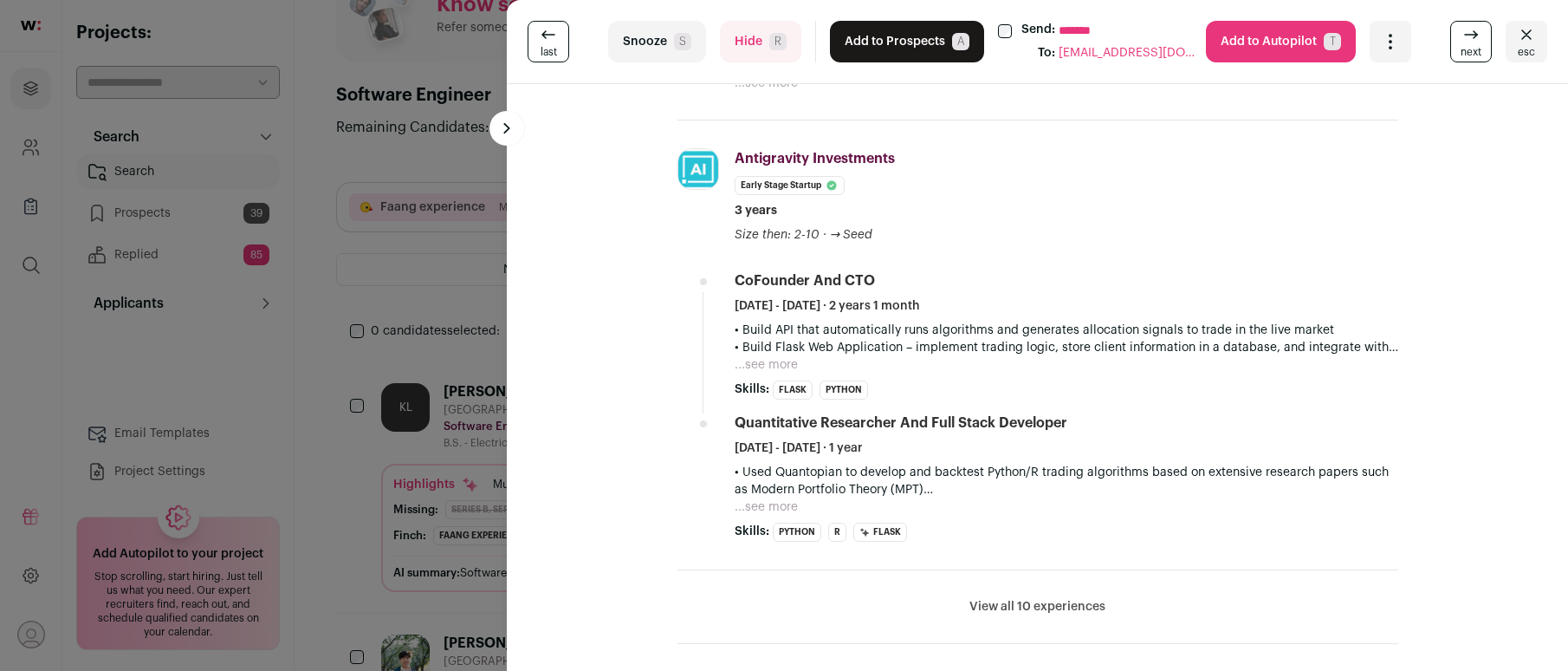
click at [369, 320] on div "**********" at bounding box center [784, 336] width 1568 height 671
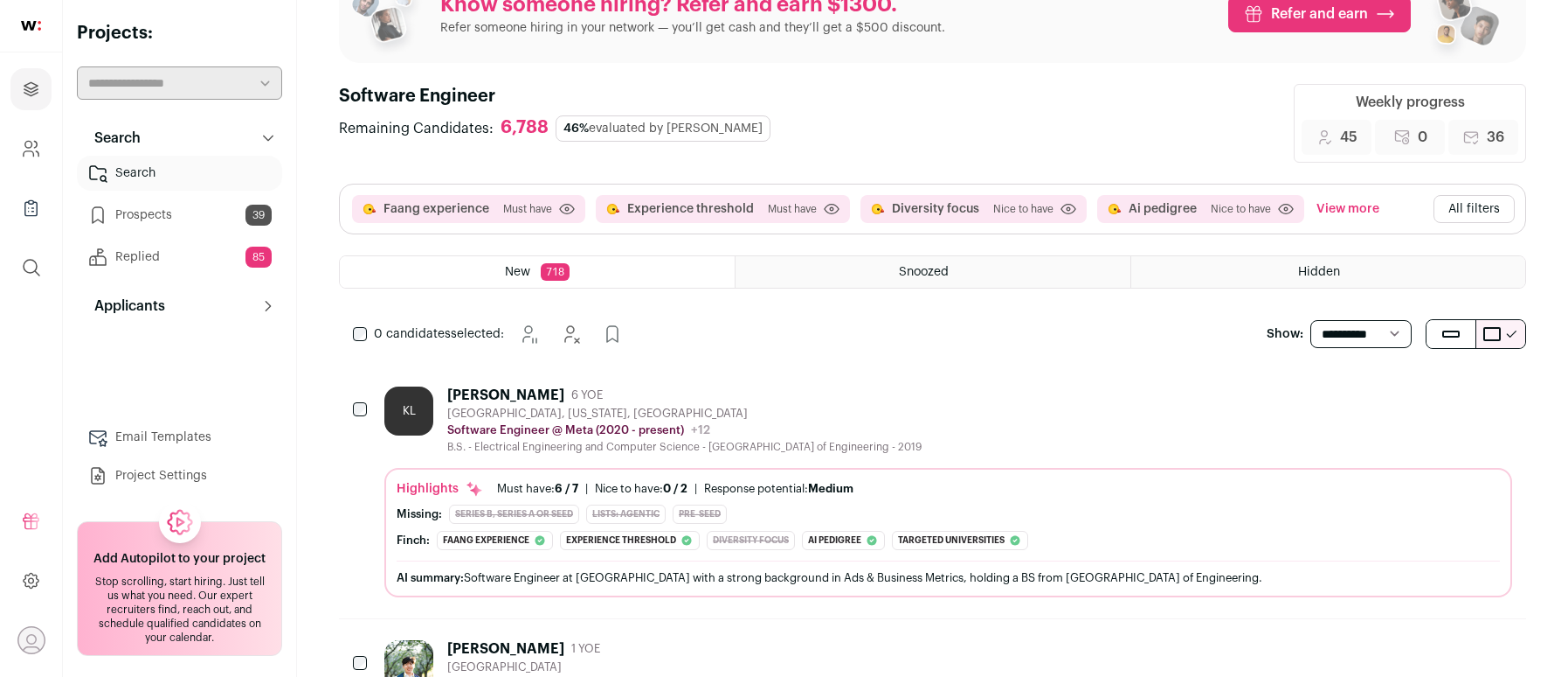
click at [1350, 197] on button "View more" at bounding box center [1347, 208] width 70 height 28
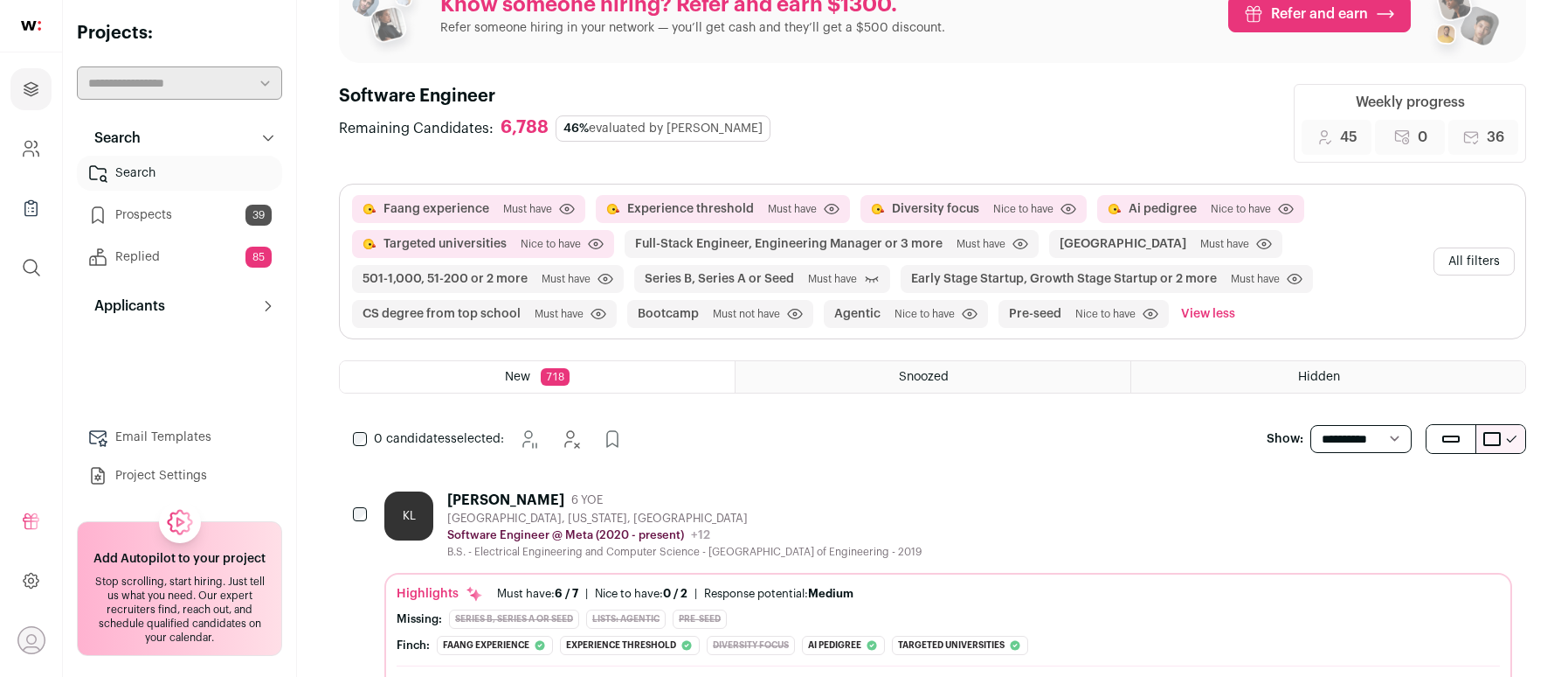
click at [1488, 257] on button "All filters" at bounding box center [1473, 261] width 81 height 28
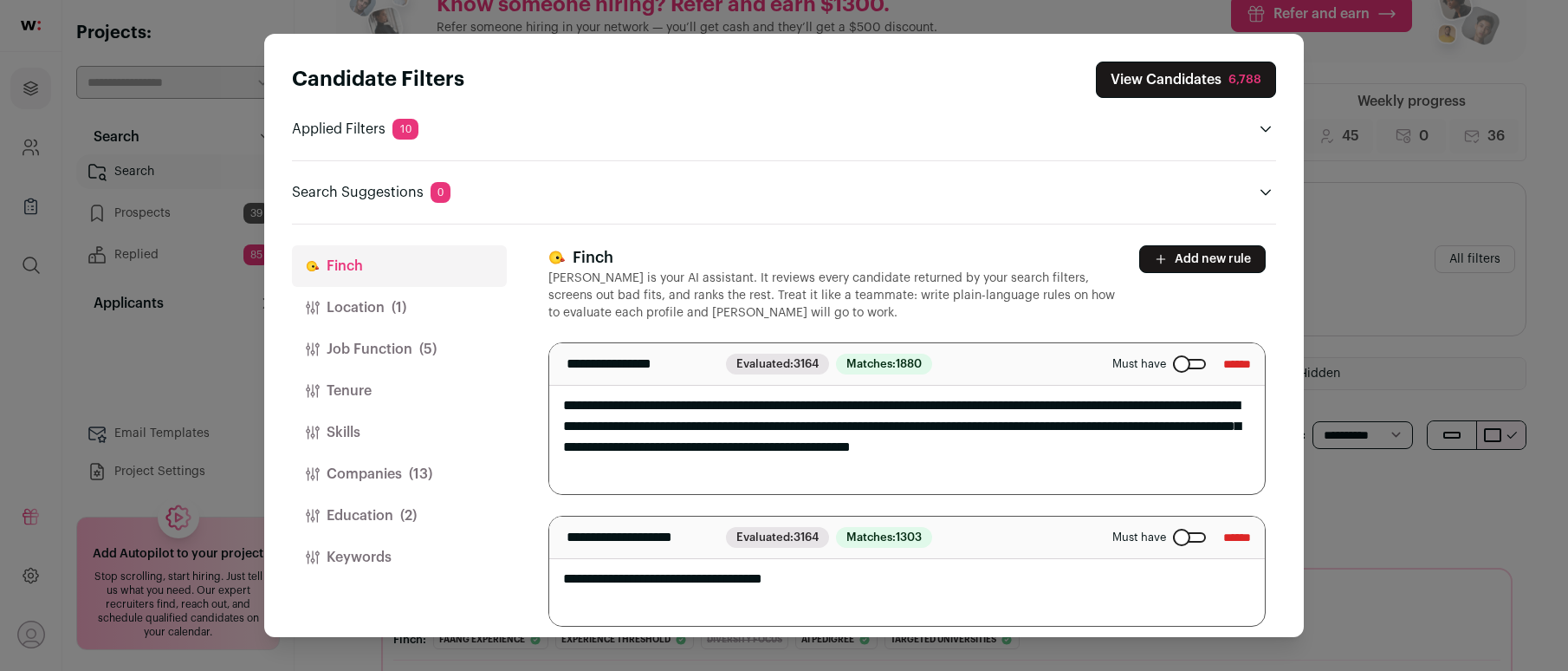
drag, startPoint x: 888, startPoint y: 324, endPoint x: 629, endPoint y: 327, distance: 259.0
click at [629, 343] on textarea "**********" at bounding box center [901, 418] width 703 height 151
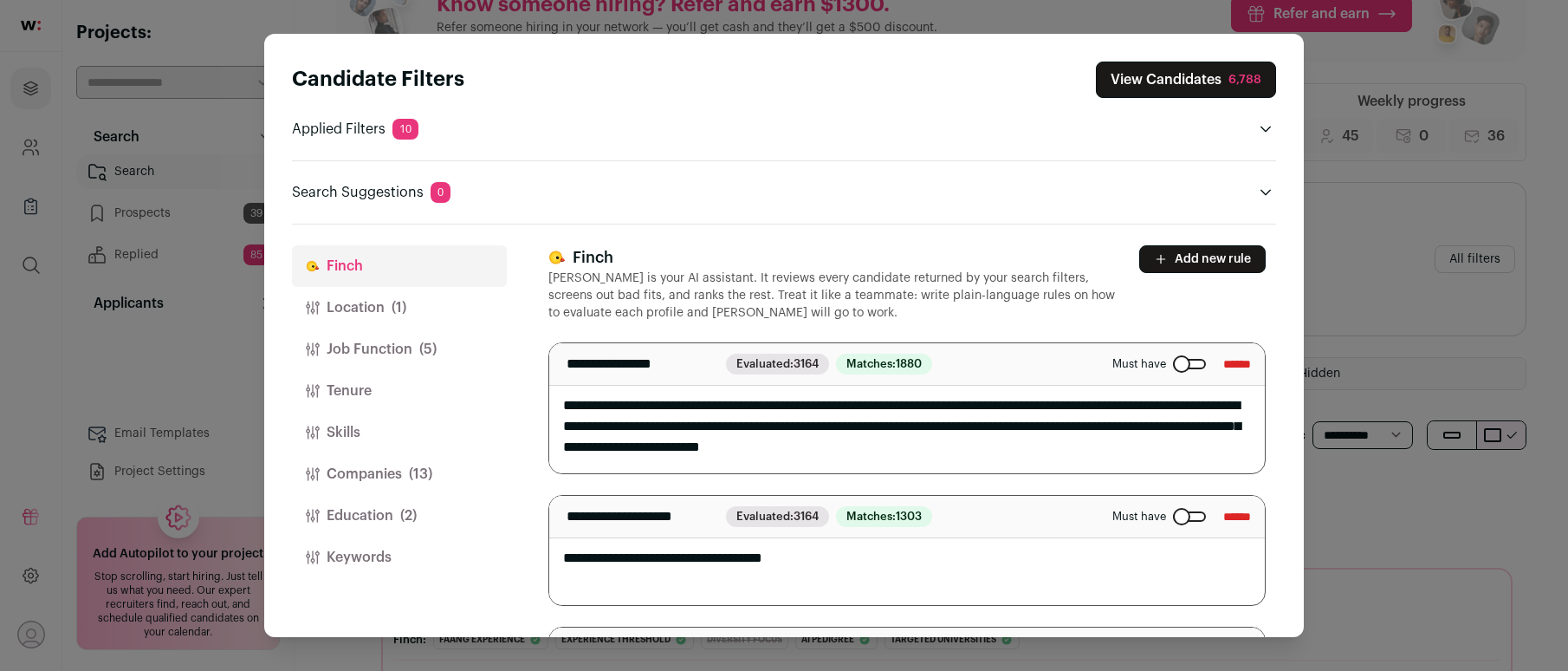
click at [935, 343] on textarea "**********" at bounding box center [901, 408] width 703 height 130
click at [1121, 376] on textarea "**********" at bounding box center [901, 408] width 703 height 130
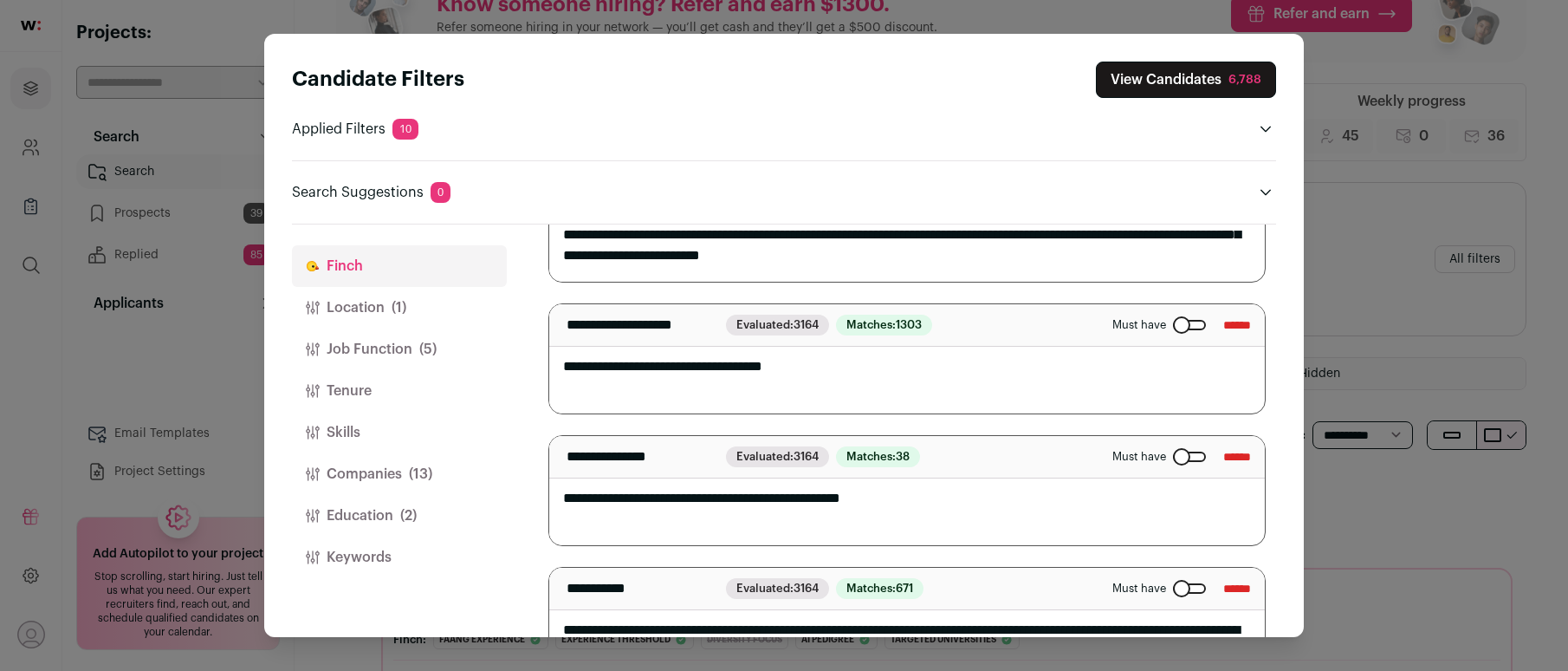
scroll to position [0, 0]
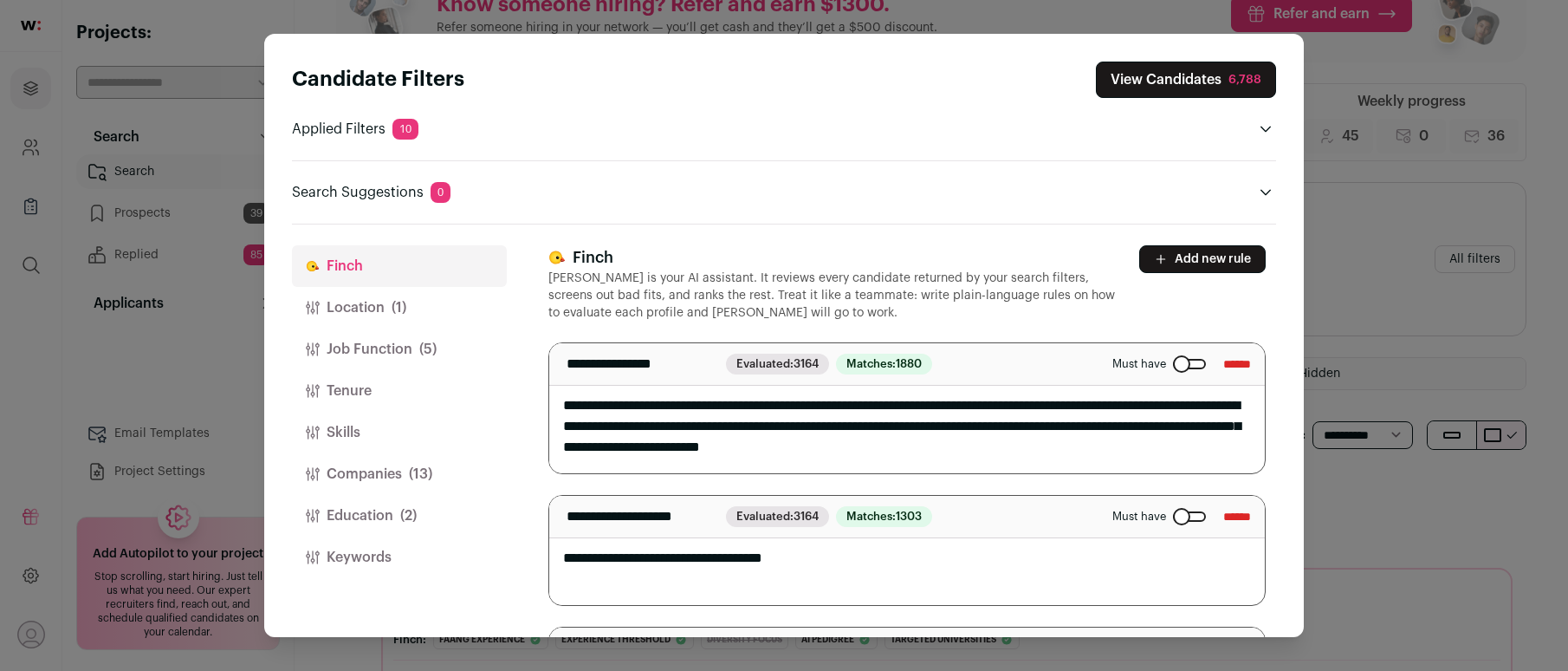
type textarea "**********"
click at [374, 469] on button "Companies (13)" at bounding box center [399, 474] width 215 height 42
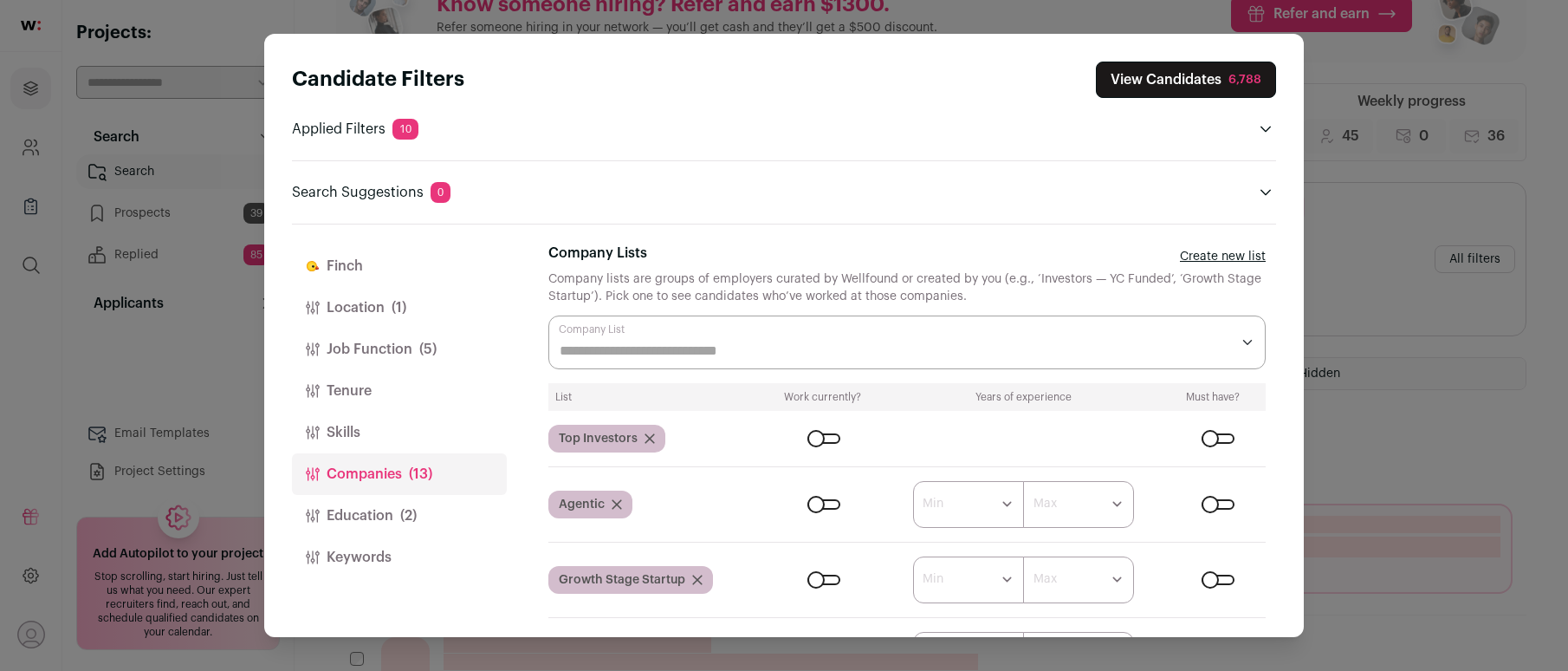
scroll to position [4, 0]
click at [1209, 436] on div "Close modal via background" at bounding box center [1217, 437] width 33 height 10
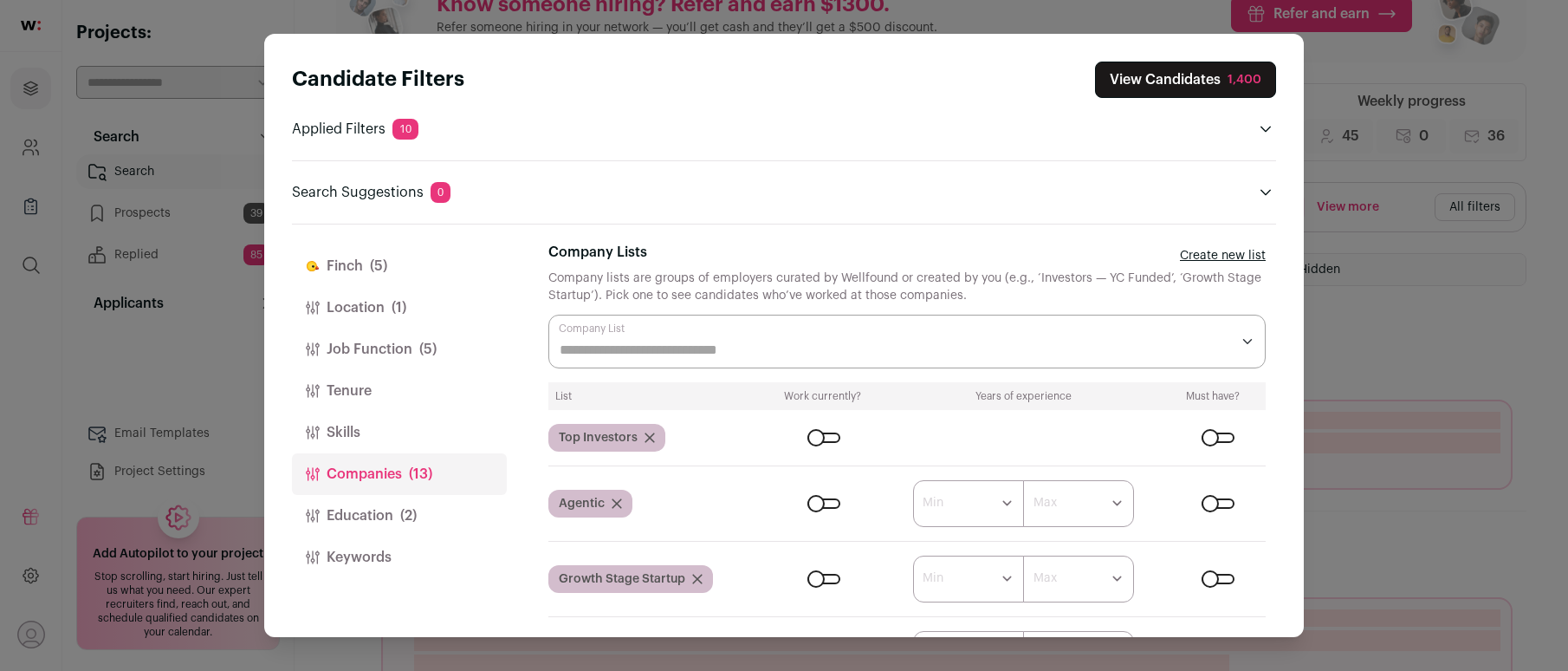
click at [1206, 581] on div "Close modal via background" at bounding box center [1217, 578] width 33 height 10
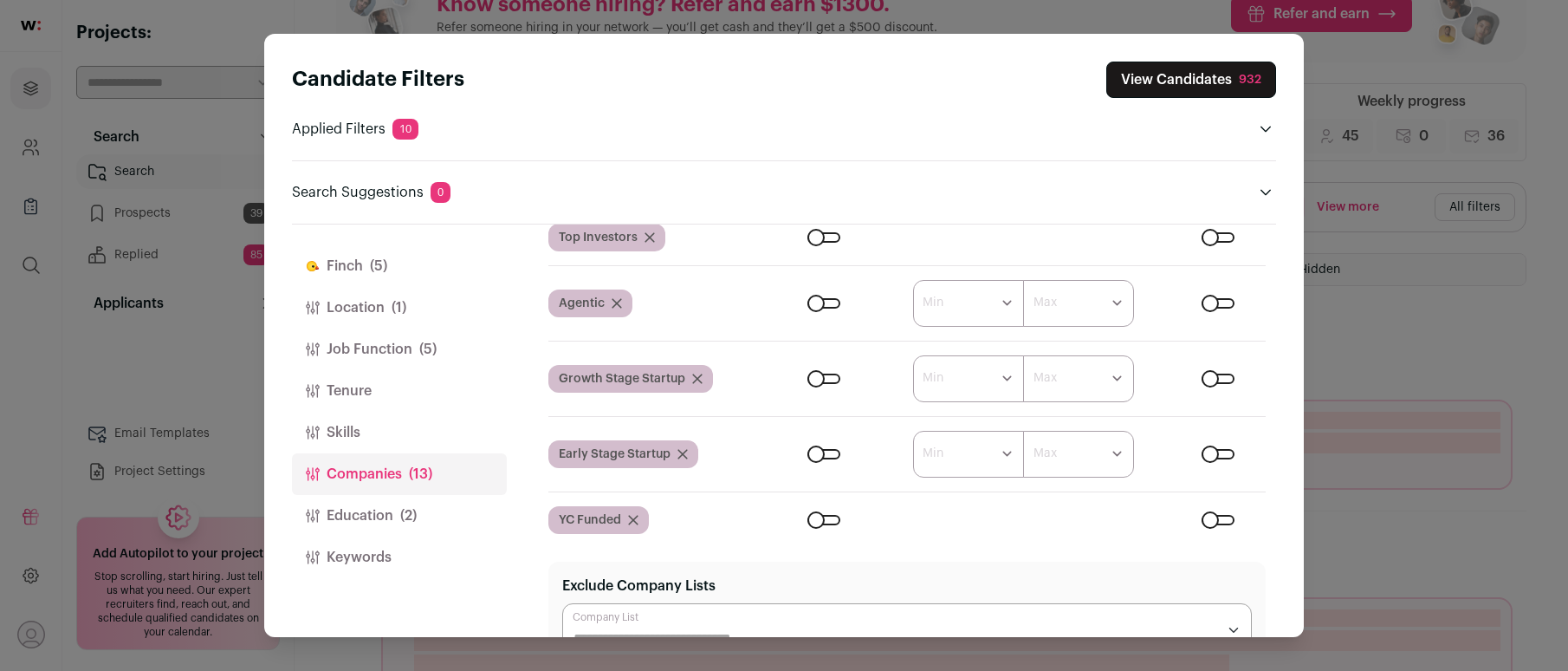
click at [1205, 452] on div "Close modal via background" at bounding box center [1217, 454] width 33 height 10
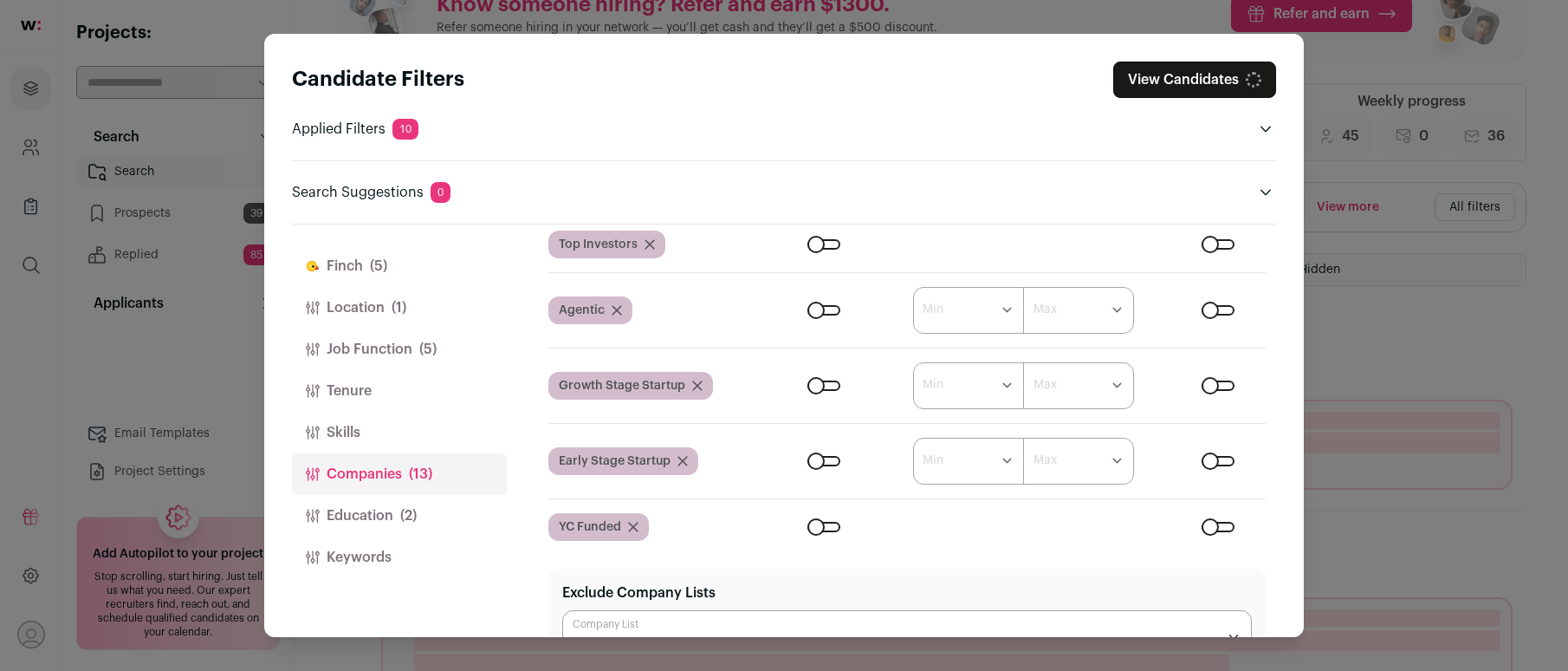
click at [1208, 526] on div "Close modal via background" at bounding box center [1217, 526] width 33 height 10
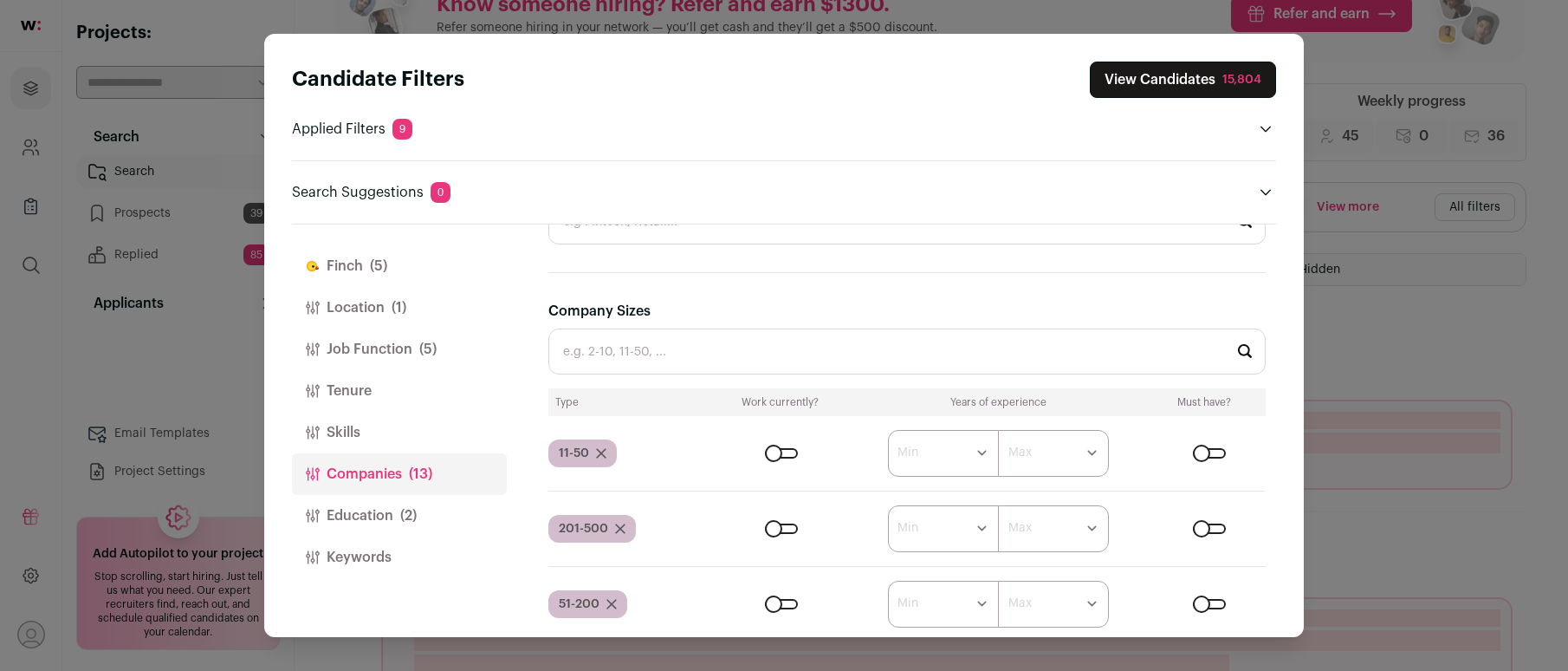
scroll to position [761, 0]
click at [1199, 452] on div "Close modal via background" at bounding box center [1209, 452] width 33 height 10
click at [1200, 525] on div "Close modal via background" at bounding box center [1209, 527] width 33 height 10
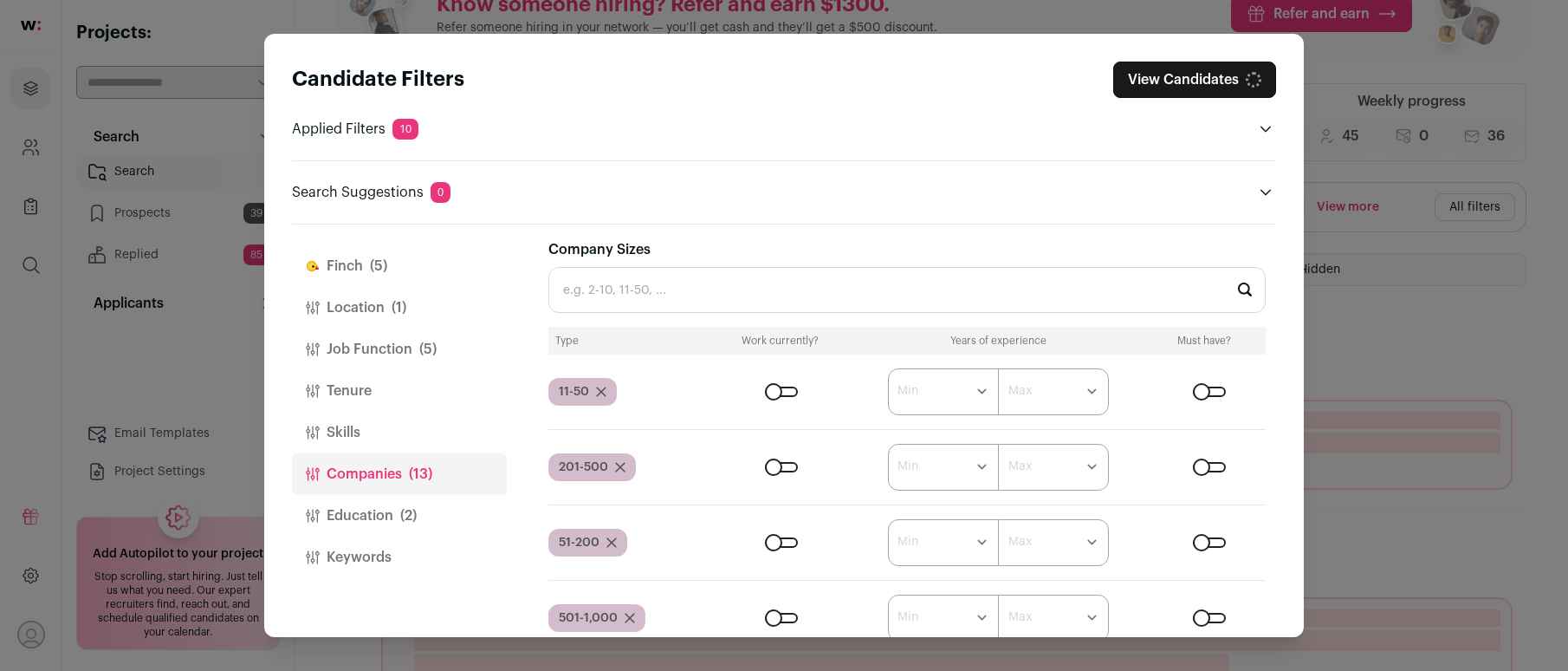
scroll to position [926, 0]
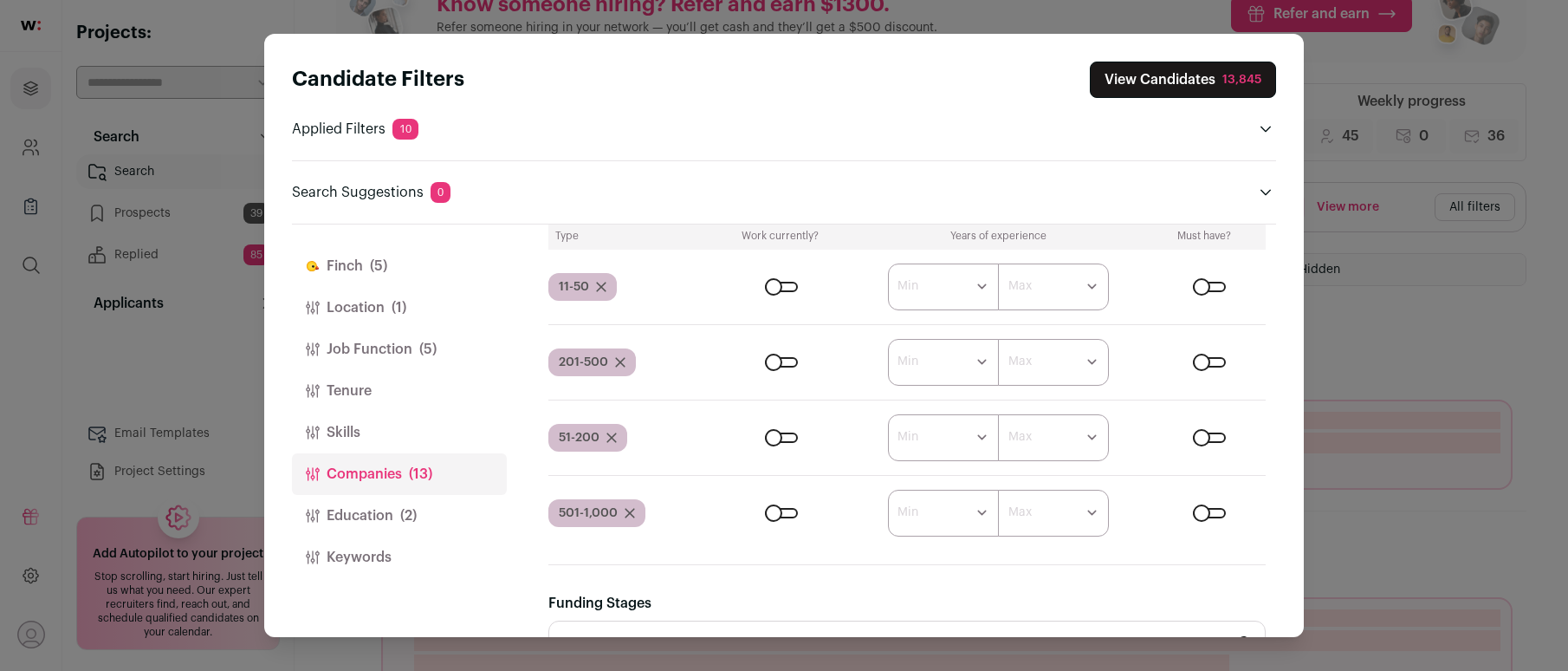
click at [1199, 440] on div "Close modal via background" at bounding box center [1209, 437] width 33 height 10
click at [1196, 503] on form "****** ******* ******* ******* ******* ******* ******* ******* ******* ********…" at bounding box center [989, 513] width 551 height 46
click at [1197, 512] on div "Close modal via background" at bounding box center [1209, 513] width 33 height 10
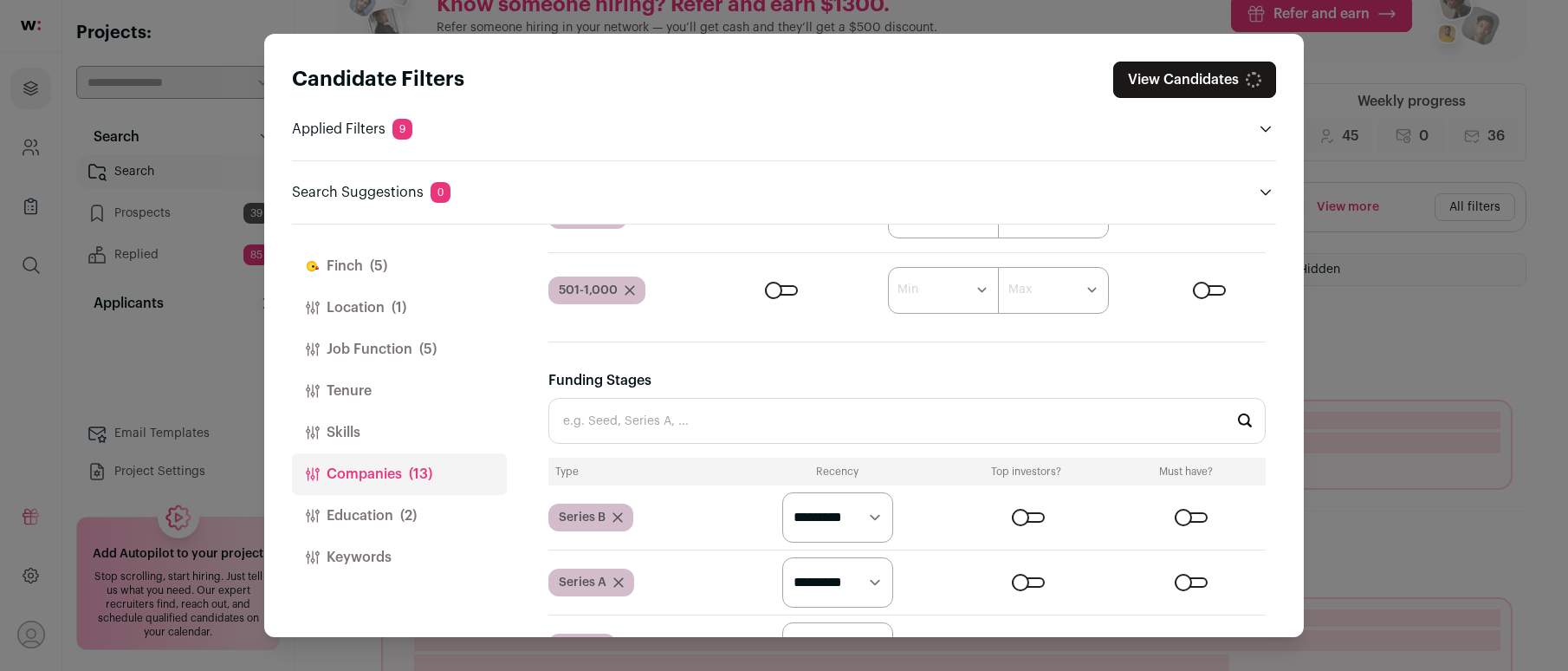
scroll to position [1245, 0]
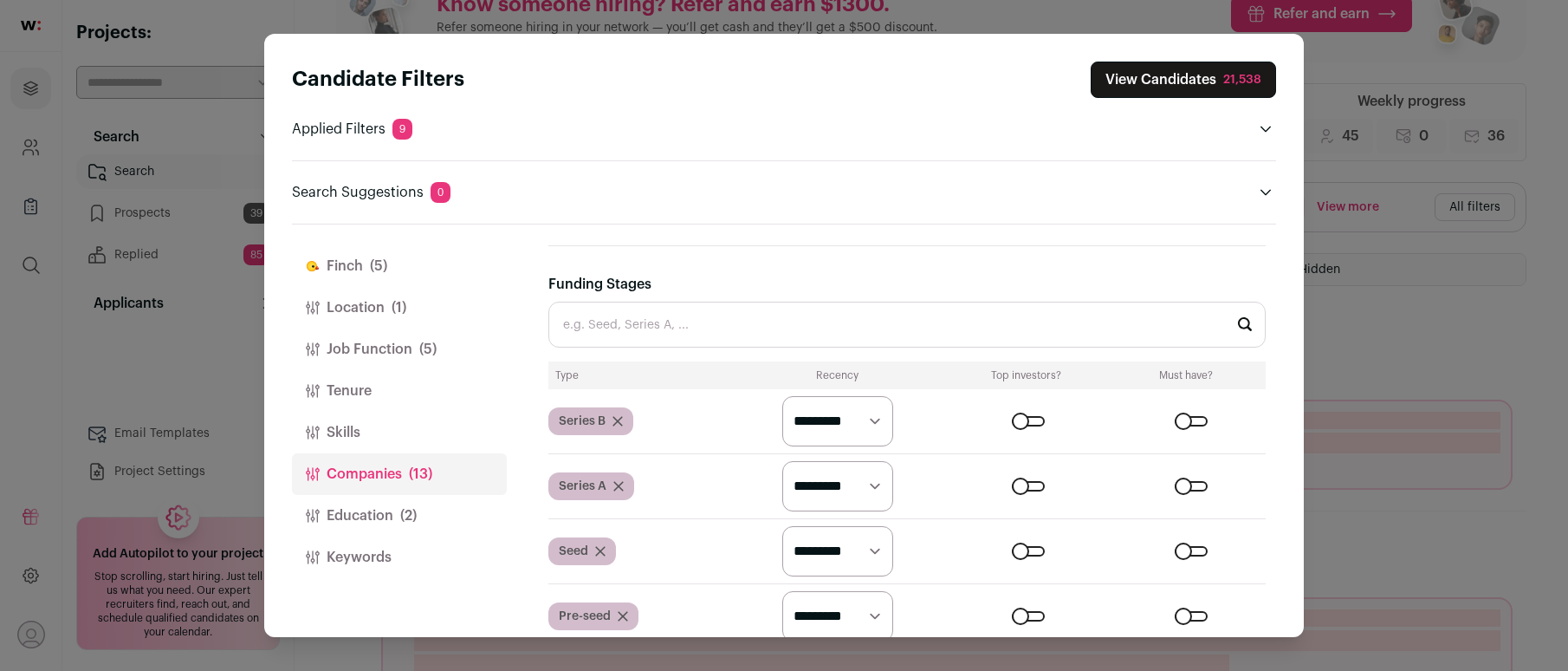
click at [1189, 416] on div "Close modal via background" at bounding box center [1191, 421] width 33 height 10
click at [1178, 548] on div "Close modal via background" at bounding box center [1191, 551] width 33 height 10
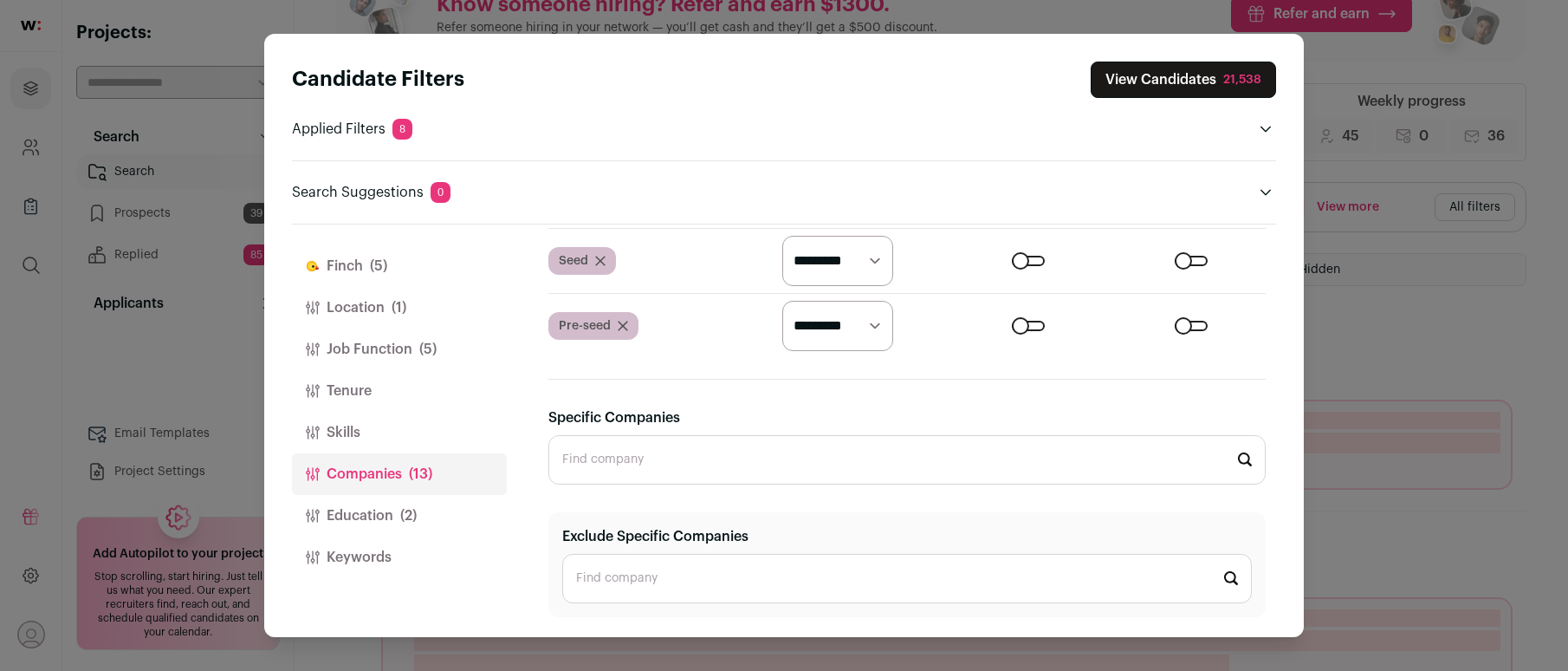
click at [358, 273] on button "Finch (5)" at bounding box center [399, 266] width 215 height 42
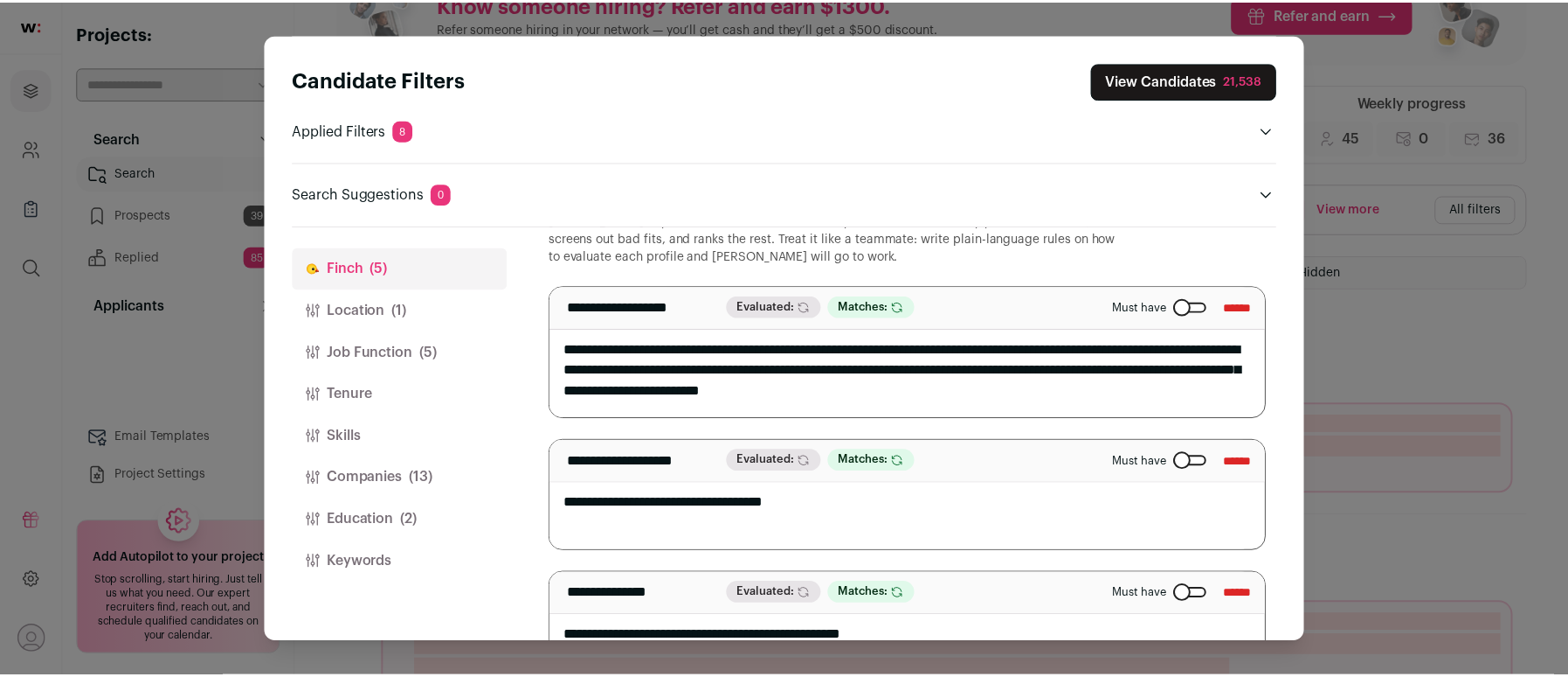
scroll to position [0, 0]
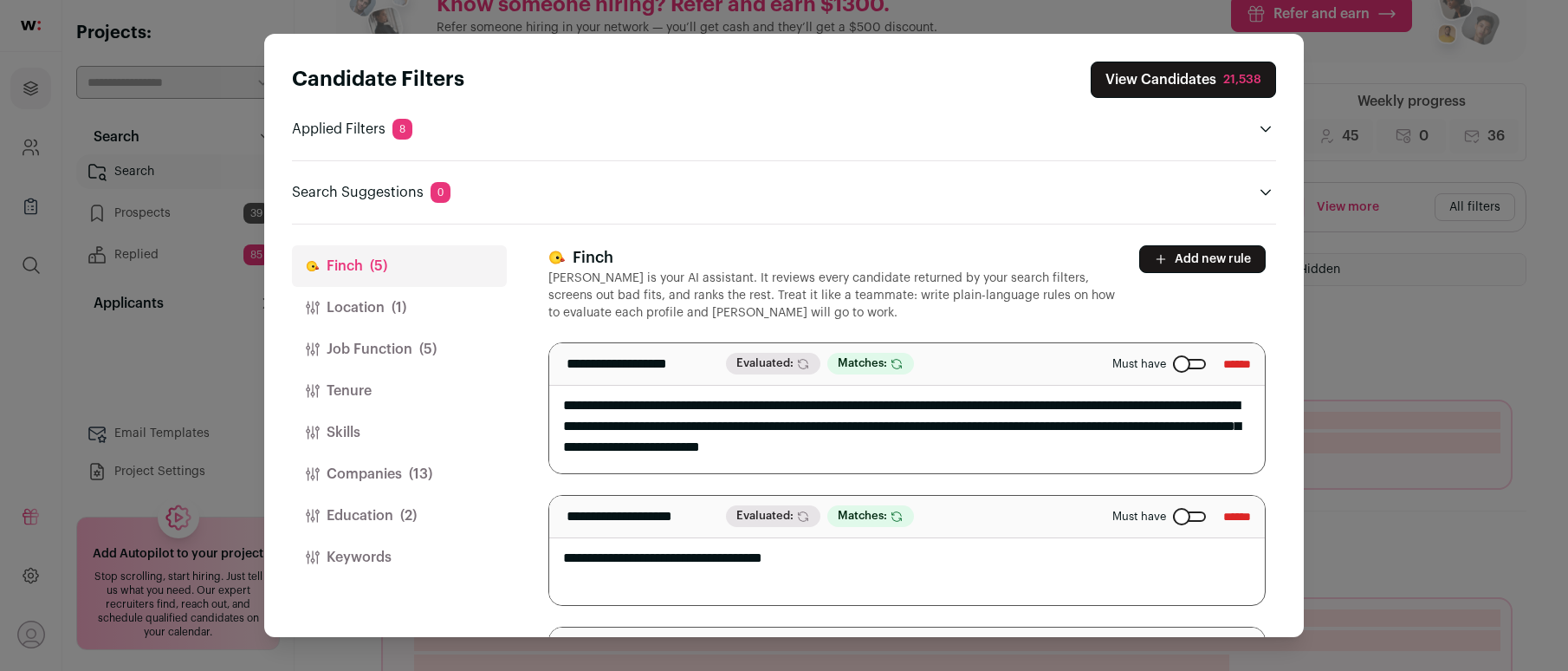
click at [1140, 265] on button "Add new rule" at bounding box center [1201, 259] width 126 height 27
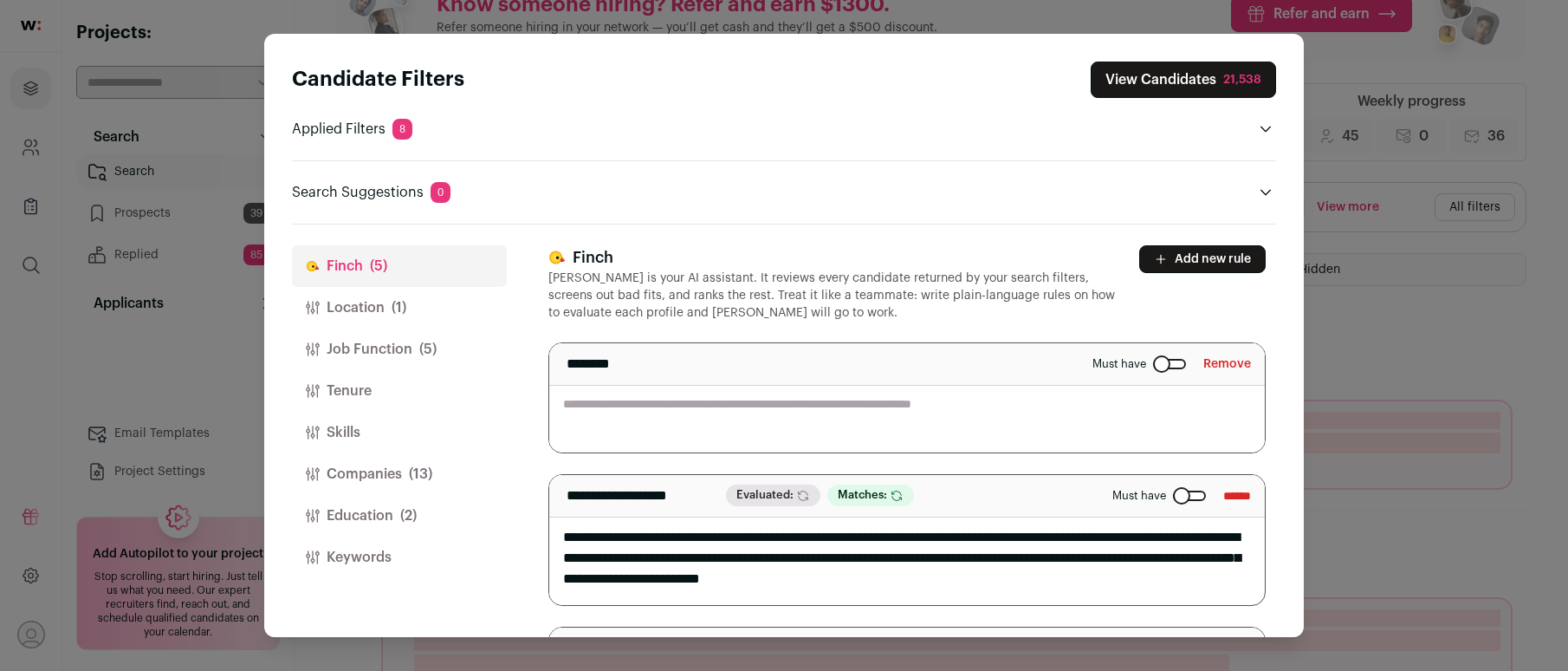
click at [786, 410] on textarea "Close modal via background" at bounding box center [907, 397] width 715 height 109
type textarea "**********"
click at [886, 305] on p "[PERSON_NAME] is your AI assistant. It reviews every candidate returned by your…" at bounding box center [834, 295] width 570 height 52
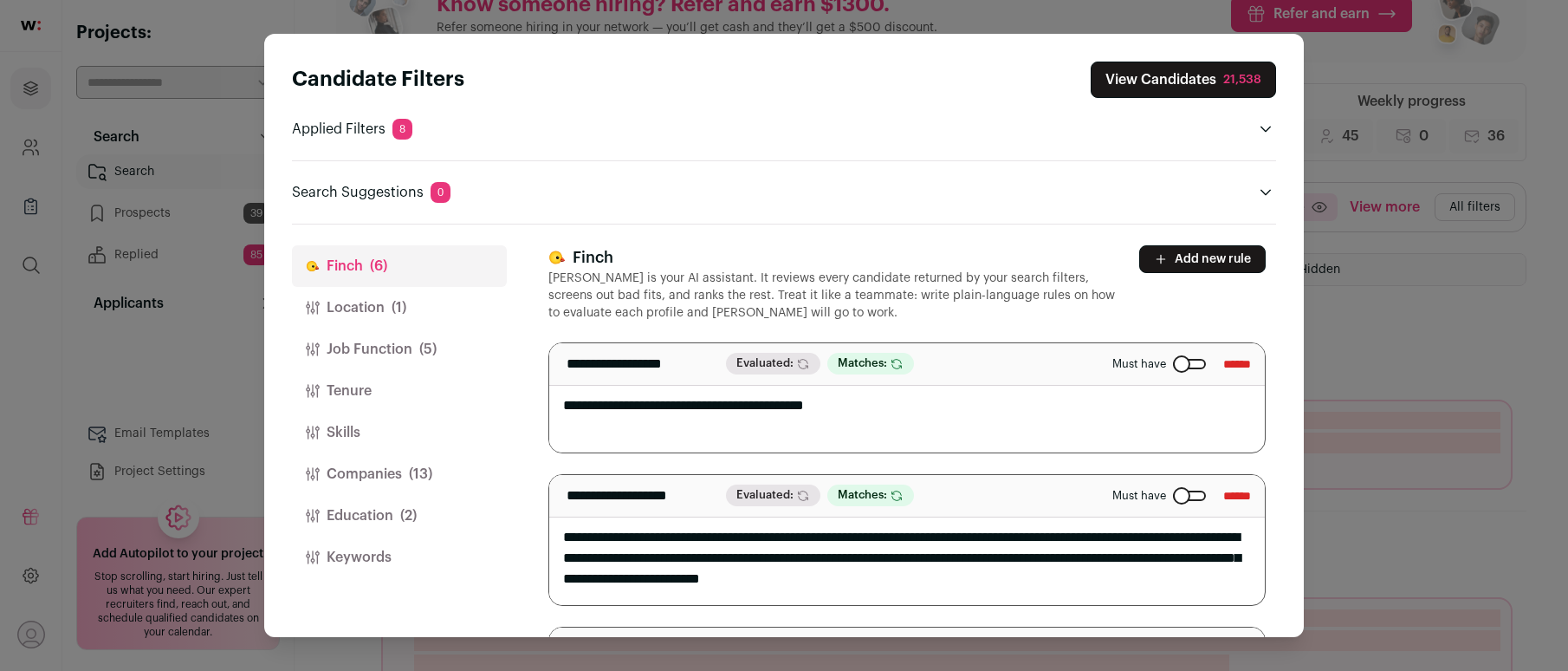
click at [1158, 79] on button "View Candidates 21,538" at bounding box center [1183, 80] width 186 height 36
